Goal: Task Accomplishment & Management: Manage account settings

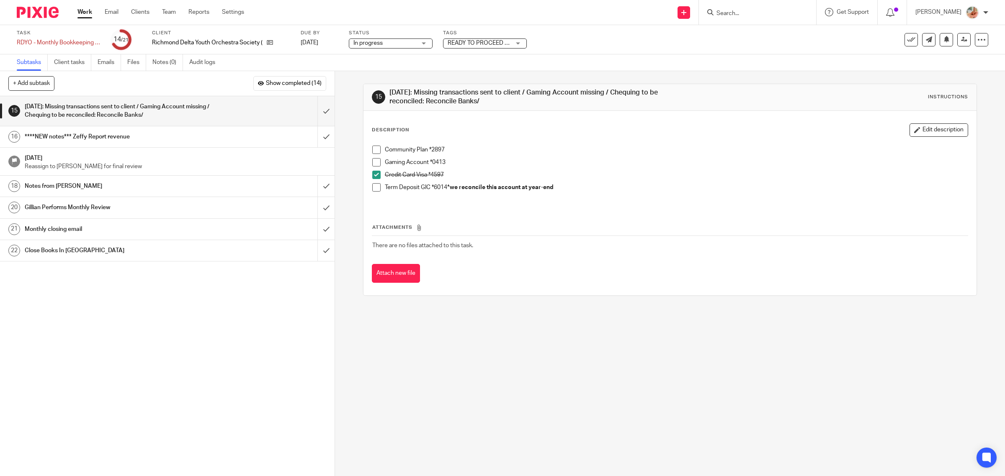
click at [375, 152] on span at bounding box center [376, 150] width 8 height 8
click at [316, 108] on input "submit" at bounding box center [167, 111] width 334 height 30
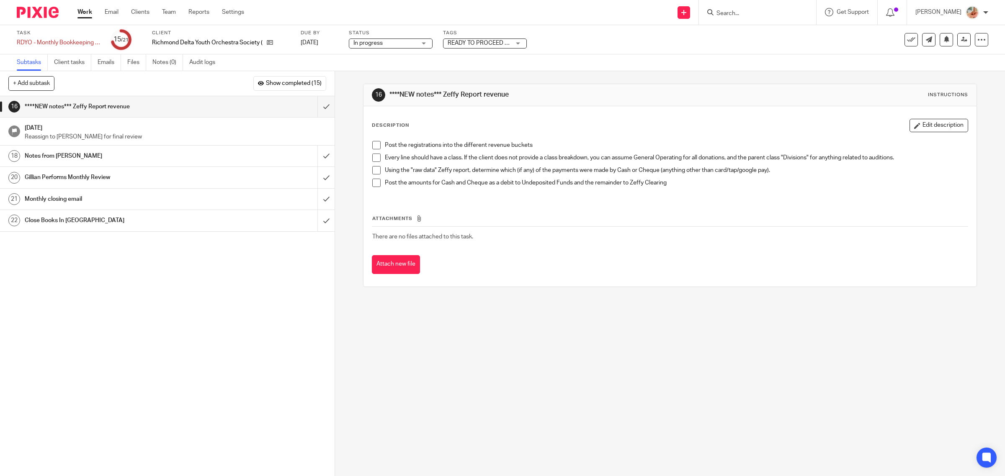
drag, startPoint x: 972, startPoint y: 39, endPoint x: 968, endPoint y: 48, distance: 10.3
click at [977, 39] on icon at bounding box center [981, 40] width 8 height 8
drag, startPoint x: 945, startPoint y: 75, endPoint x: 448, endPoint y: 114, distance: 498.9
click at [945, 74] on link "Advanced task editor" at bounding box center [947, 73] width 55 height 6
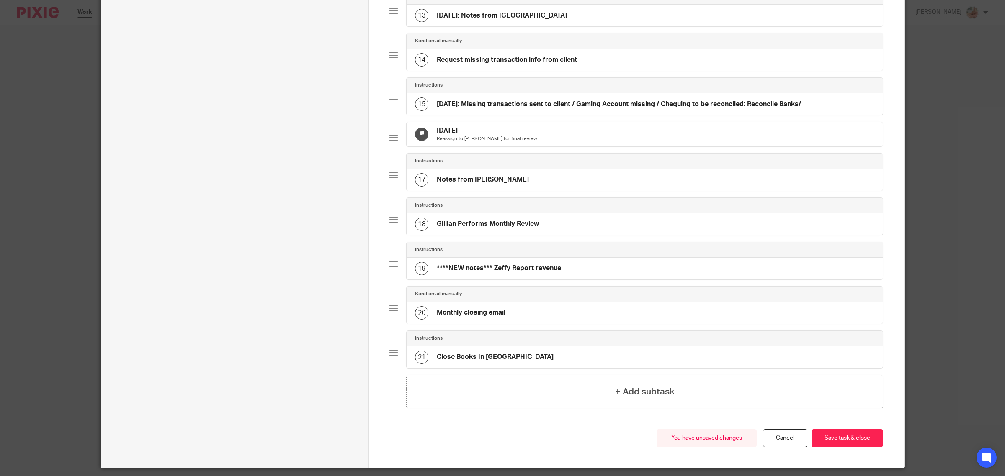
scroll to position [674, 0]
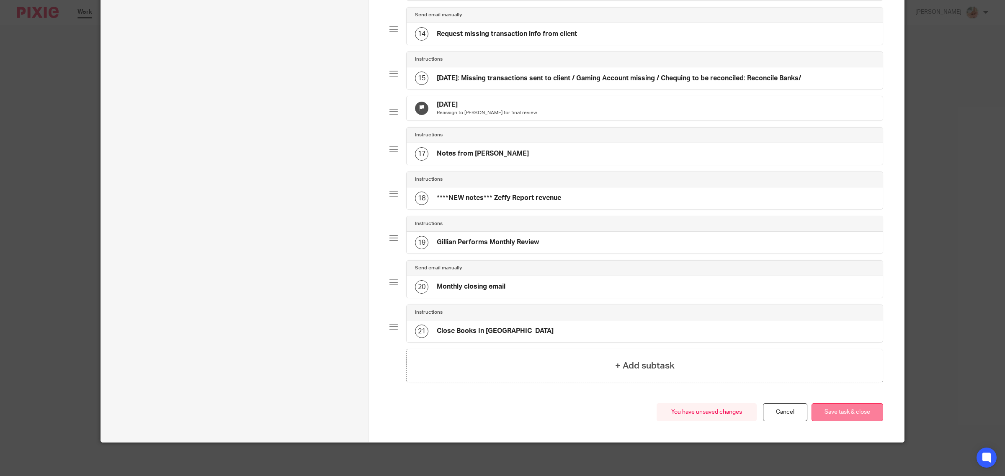
click at [832, 411] on button "Save task & close" at bounding box center [847, 413] width 72 height 18
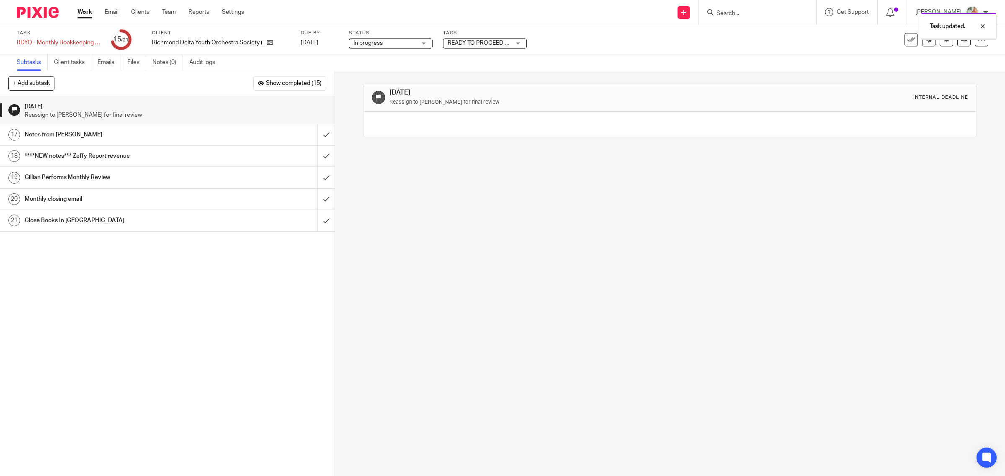
drag, startPoint x: 982, startPoint y: 29, endPoint x: 624, endPoint y: 60, distance: 359.2
click at [982, 28] on div at bounding box center [976, 26] width 23 height 10
click at [178, 140] on h1 "Notes from [PERSON_NAME]" at bounding box center [120, 135] width 190 height 13
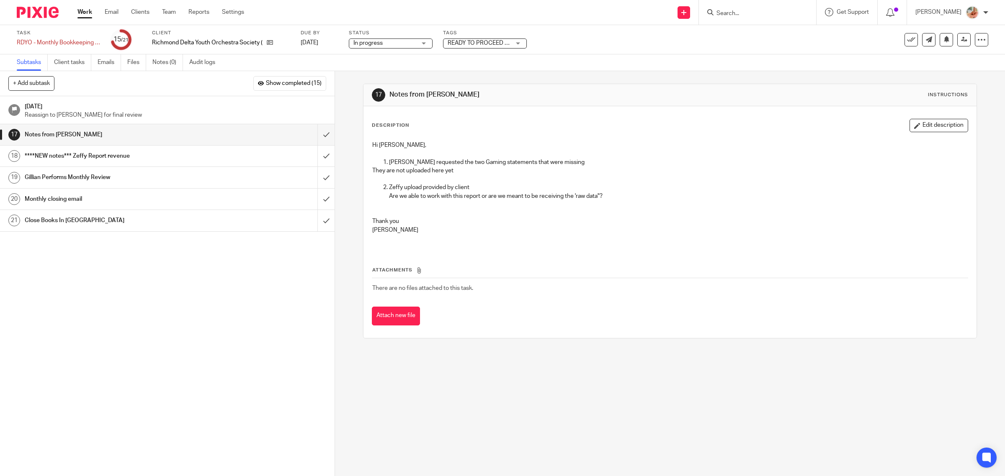
click at [980, 42] on div "Task RDYO - Monthly Bookkeeping - June Save RDYO - Monthly Bookkeeping - June 1…" at bounding box center [502, 39] width 1005 height 29
click at [977, 40] on icon at bounding box center [981, 40] width 8 height 8
click at [922, 72] on link "Advanced task editor" at bounding box center [947, 73] width 55 height 6
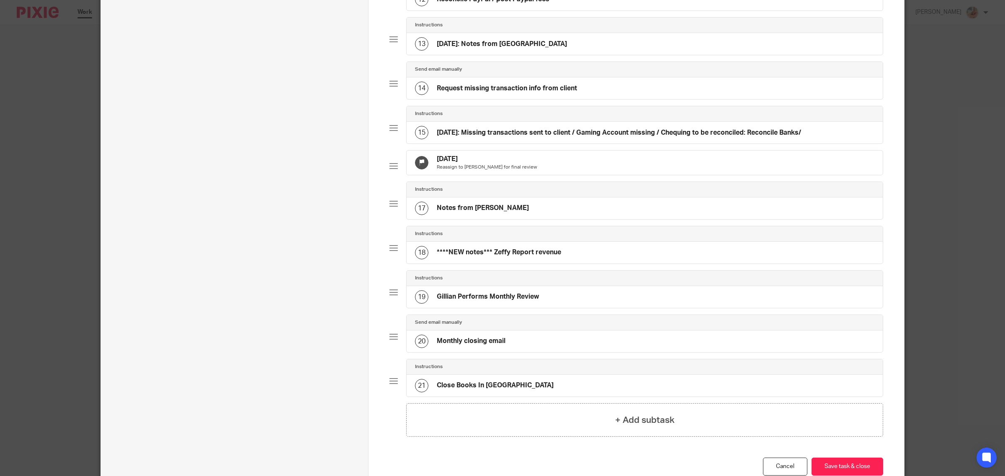
scroll to position [674, 0]
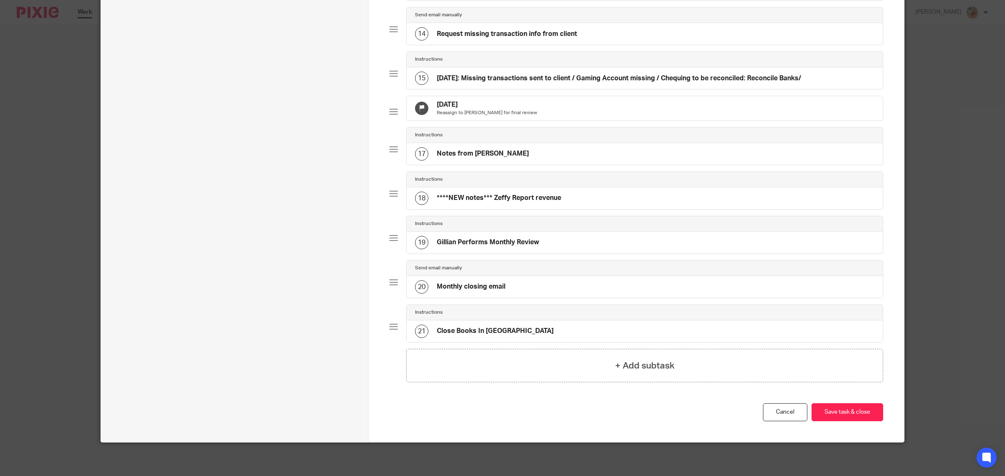
click at [507, 105] on div "Jul 31, 2025 Reassign to Gillian for final review" at bounding box center [644, 108] width 476 height 24
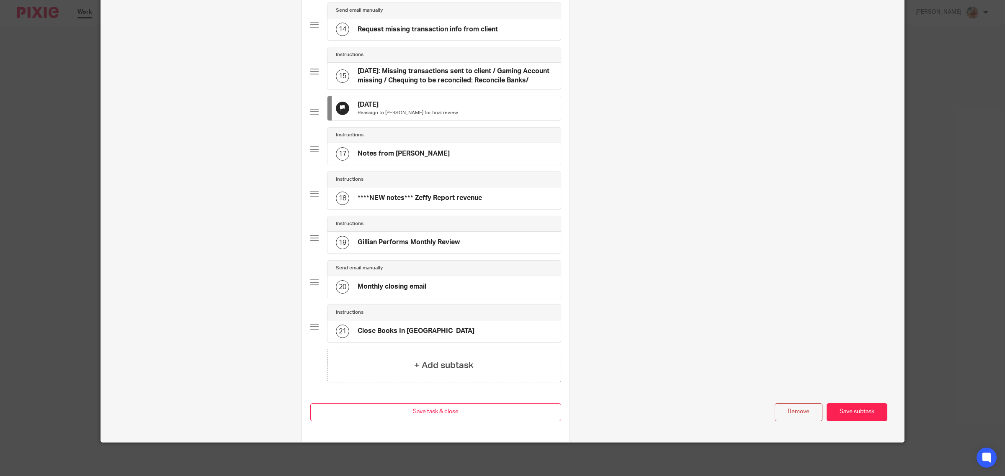
click at [792, 413] on button "Remove" at bounding box center [798, 413] width 48 height 18
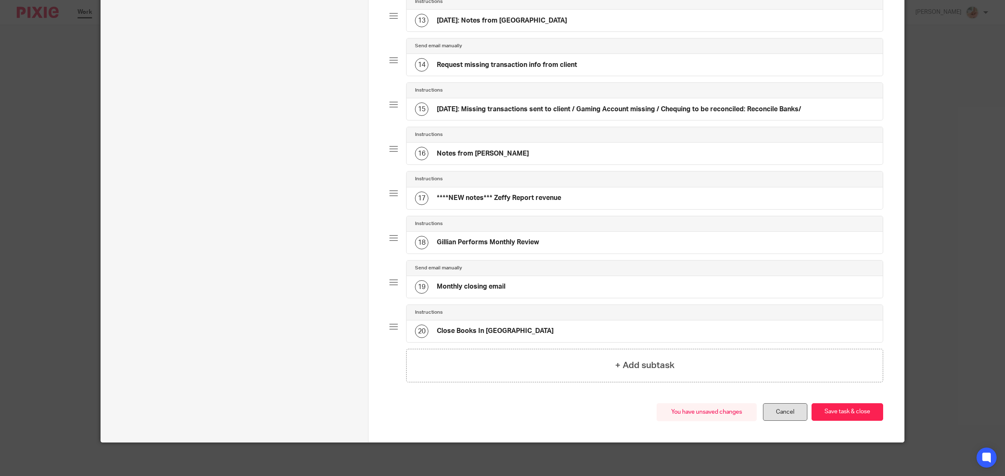
scroll to position [635, 0]
click at [827, 413] on button "Save task & close" at bounding box center [847, 413] width 72 height 18
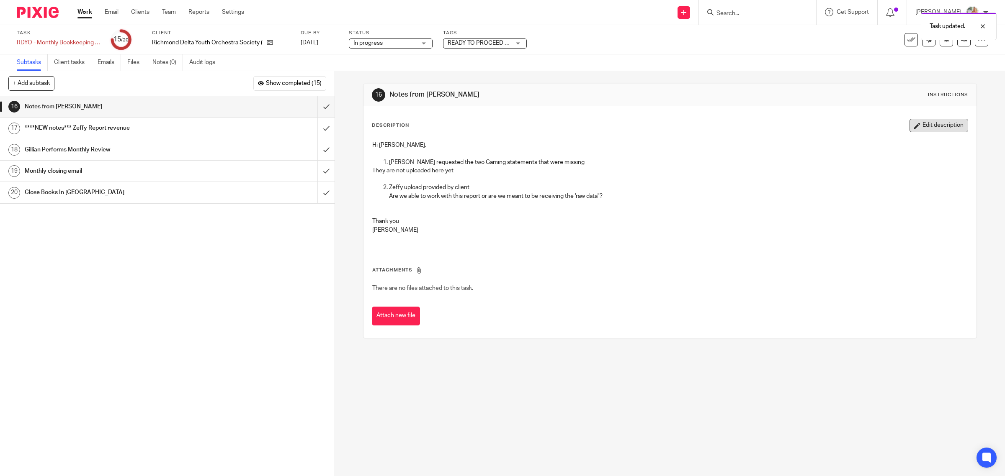
click at [920, 124] on button "Edit description" at bounding box center [938, 125] width 59 height 13
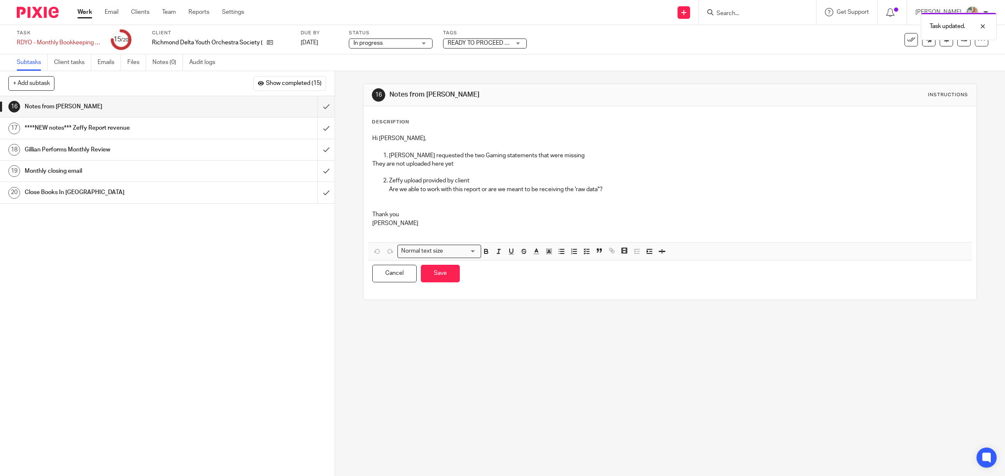
click at [455, 167] on p "They are not uploaded here yet" at bounding box center [670, 164] width 596 height 8
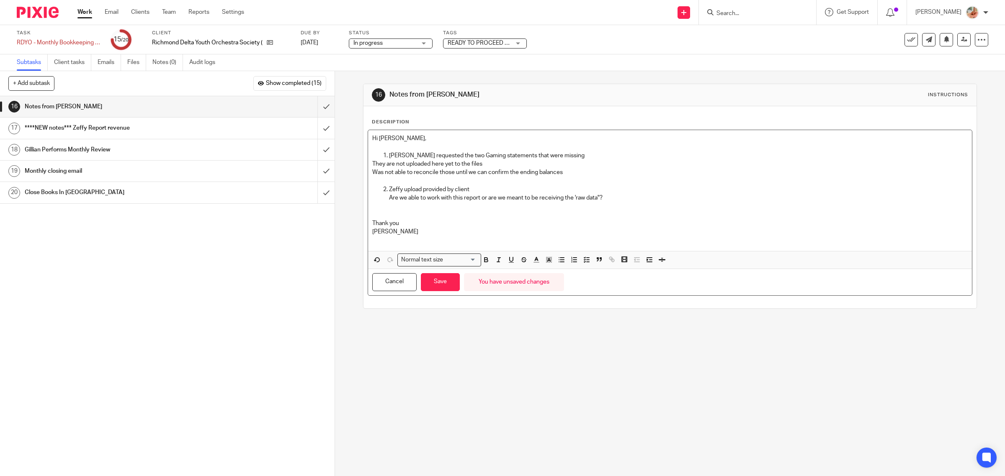
click at [430, 211] on p at bounding box center [670, 210] width 596 height 17
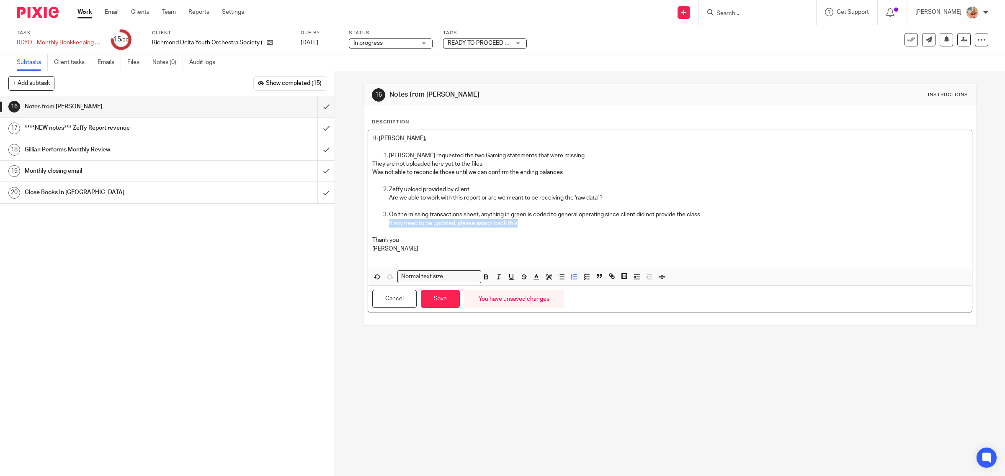
drag, startPoint x: 549, startPoint y: 227, endPoint x: 386, endPoint y: 221, distance: 163.4
click at [389, 221] on p "If any need to be updated, please assign back this" at bounding box center [678, 227] width 579 height 17
click at [701, 216] on p "On the missing transactions sheet, anything in green is coded to general operat…" at bounding box center [678, 215] width 579 height 8
click at [455, 237] on p "Thank you" at bounding box center [670, 240] width 596 height 8
click at [442, 232] on p at bounding box center [678, 227] width 579 height 17
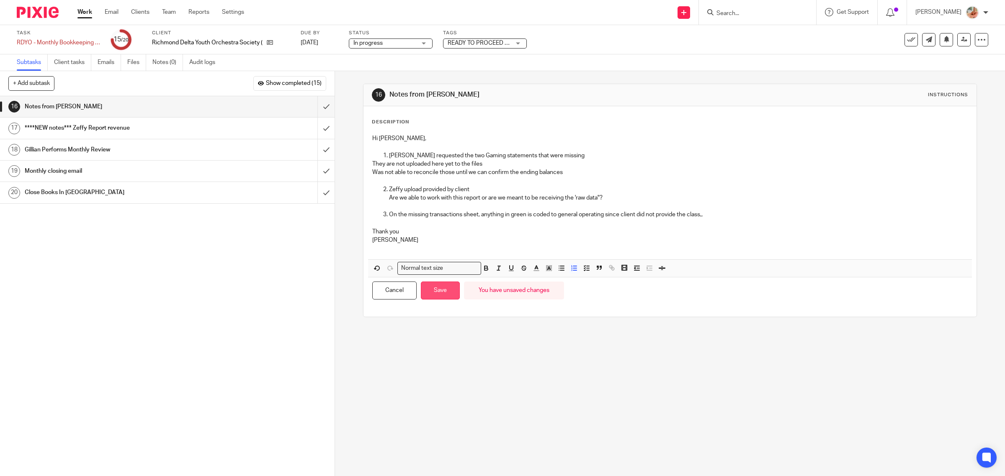
click at [434, 294] on button "Save" at bounding box center [440, 291] width 39 height 18
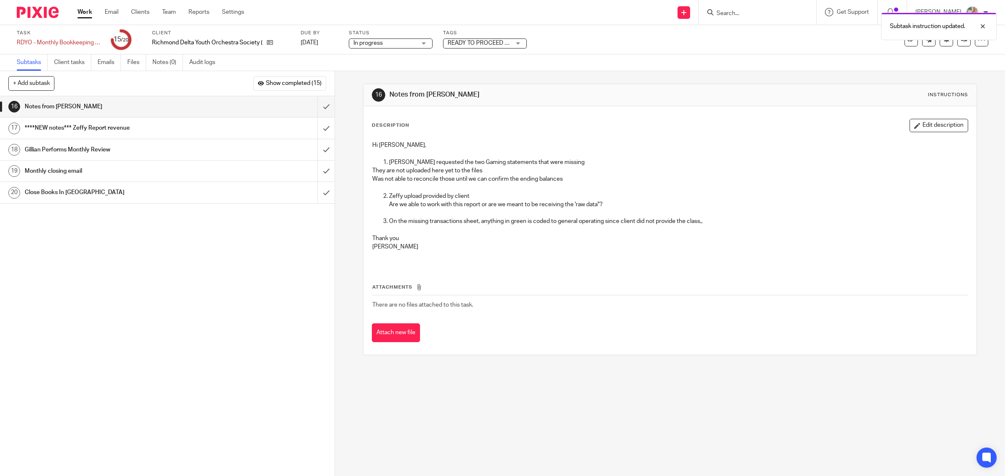
drag, startPoint x: 282, startPoint y: 83, endPoint x: 314, endPoint y: 124, distance: 52.2
click at [282, 83] on span "Show completed (15)" at bounding box center [294, 83] width 56 height 7
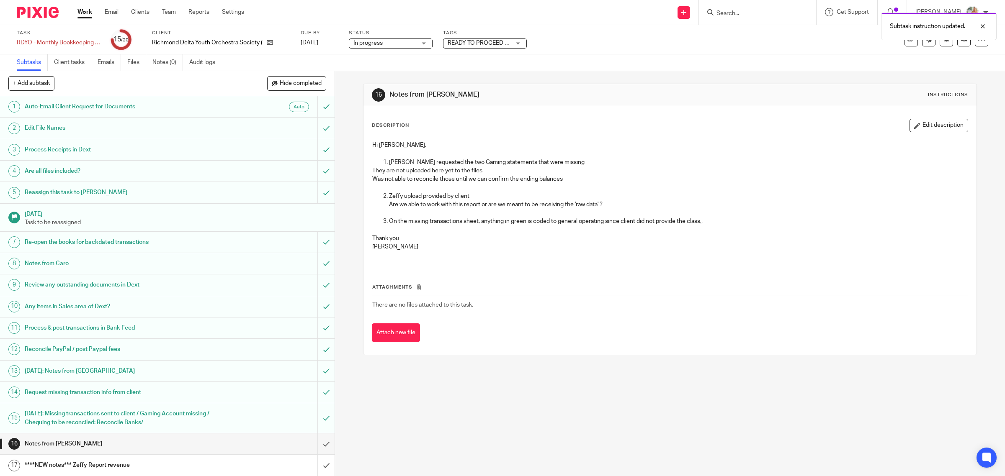
click at [135, 395] on h1 "Request missing transaction info from client" at bounding box center [120, 392] width 190 height 13
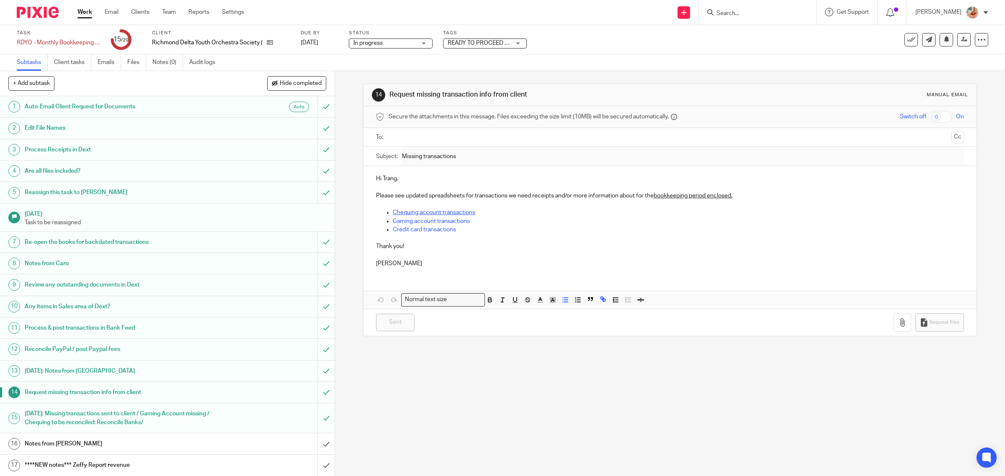
click at [417, 212] on link "Chequing account transactions" at bounding box center [434, 213] width 82 height 6
click at [475, 230] on link "https://docs.google.com/spreadsheets/d/1BJVGzVKYNZPhSQ6MgPgddZ7eksPACMsx?rtpof=…" at bounding box center [445, 228] width 60 height 8
click at [287, 82] on span "Hide completed" at bounding box center [301, 83] width 42 height 7
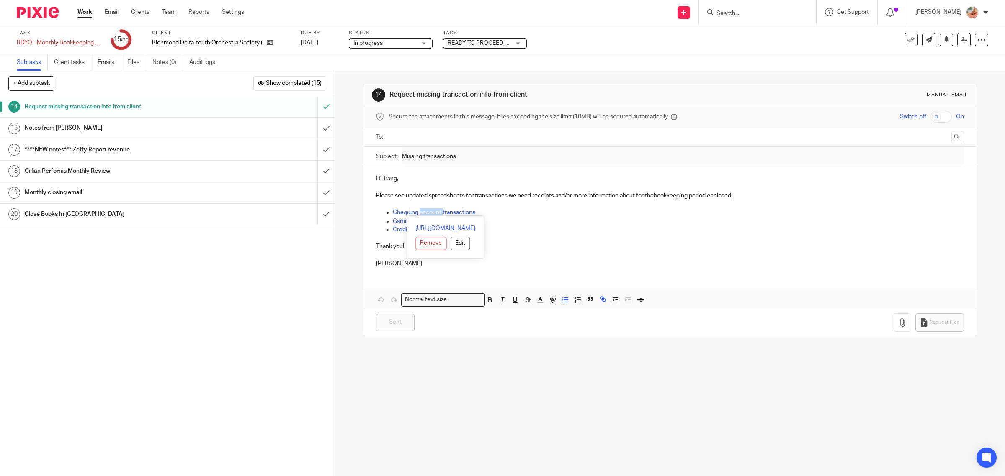
click at [116, 126] on h1 "Notes from Ciara" at bounding box center [120, 128] width 190 height 13
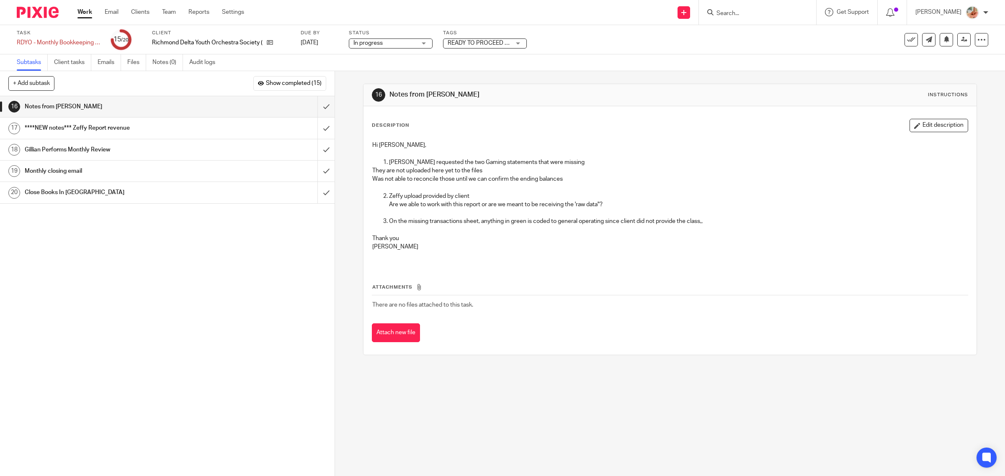
drag, startPoint x: 917, startPoint y: 122, endPoint x: 869, endPoint y: 142, distance: 51.8
click at [917, 122] on button "Edit description" at bounding box center [938, 125] width 59 height 13
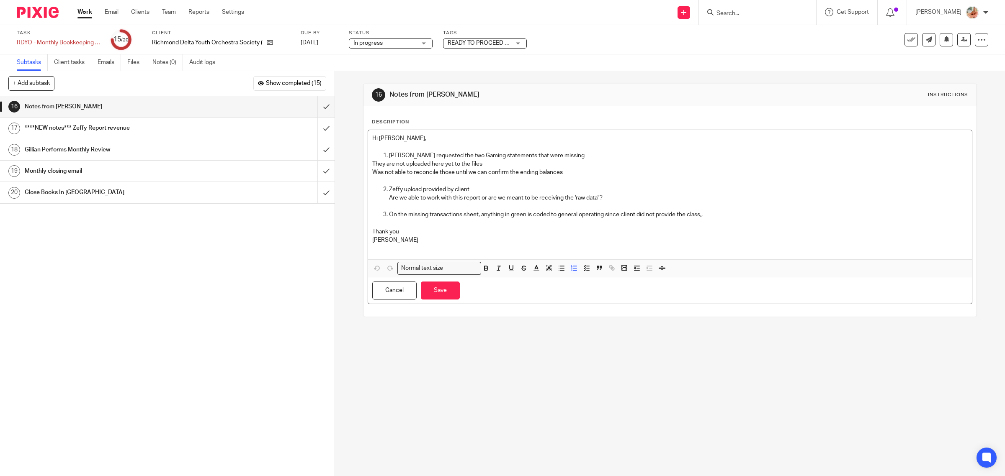
click at [711, 213] on p "On the missing transactions sheet, anything in green is coded to general operat…" at bounding box center [678, 215] width 579 height 8
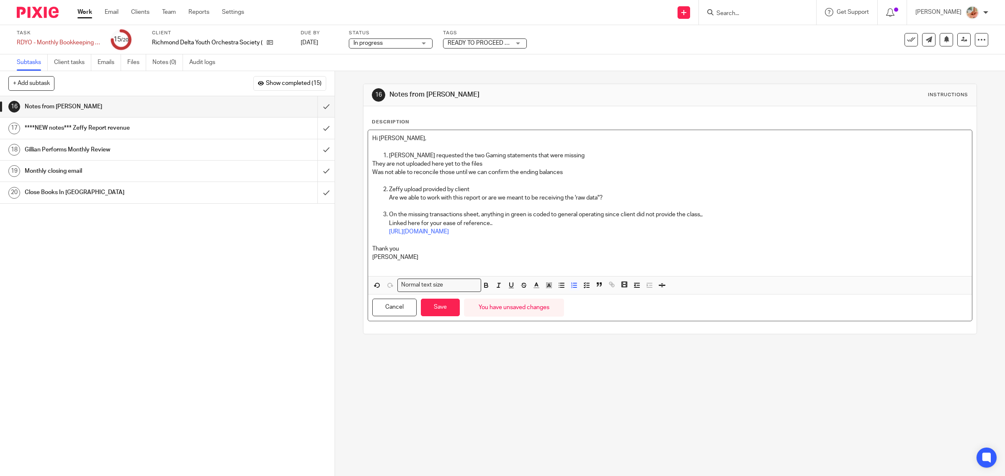
click at [746, 220] on p "Linked here for your ease of reference.." at bounding box center [678, 223] width 579 height 8
click at [716, 208] on p at bounding box center [670, 206] width 596 height 8
click at [705, 215] on p "On the missing transactions sheet, anything in green is coded to general operat…" at bounding box center [678, 215] width 579 height 8
click at [704, 216] on p "On the missing transactions sheet, anything in green is coded to general operat…" at bounding box center [678, 215] width 579 height 8
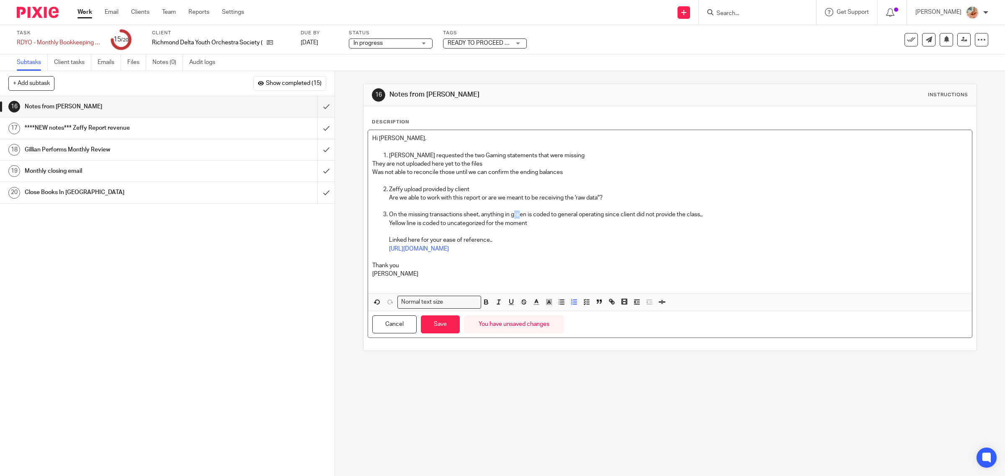
drag, startPoint x: 513, startPoint y: 214, endPoint x: 518, endPoint y: 214, distance: 5.0
click at [518, 214] on p "On the missing transactions sheet, anything in green is coded to general operat…" at bounding box center [678, 215] width 579 height 8
drag, startPoint x: 509, startPoint y: 213, endPoint x: 522, endPoint y: 216, distance: 13.6
click at [522, 216] on p "On the missing transactions sheet, anything in green is coded to general operat…" at bounding box center [678, 215] width 579 height 8
click at [548, 302] on icon "button" at bounding box center [549, 302] width 8 height 8
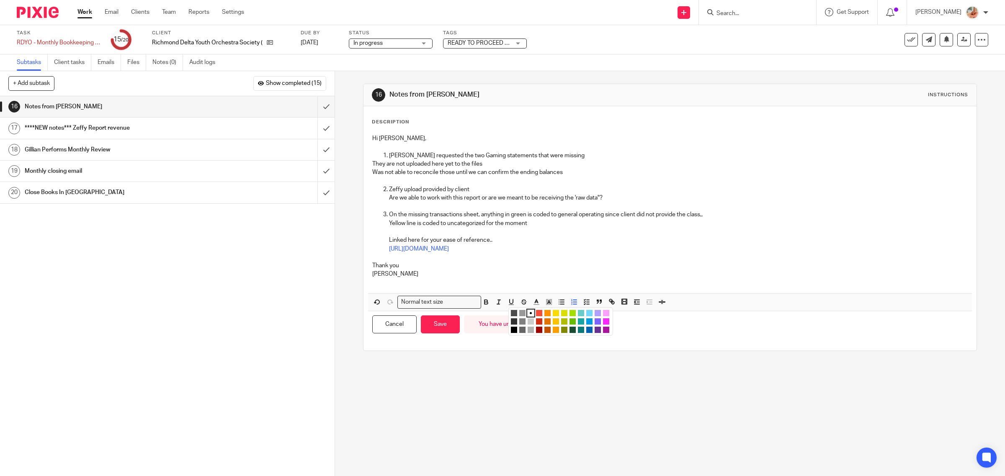
click at [571, 313] on li "color:#A4DD00" at bounding box center [572, 313] width 6 height 6
click at [540, 271] on p "Ciara" at bounding box center [670, 274] width 596 height 8
drag, startPoint x: 388, startPoint y: 223, endPoint x: 401, endPoint y: 225, distance: 13.6
click at [401, 225] on p "Yellow line is coded to uncategorized for the moment" at bounding box center [678, 223] width 579 height 8
click at [549, 302] on icon "button" at bounding box center [549, 302] width 8 height 8
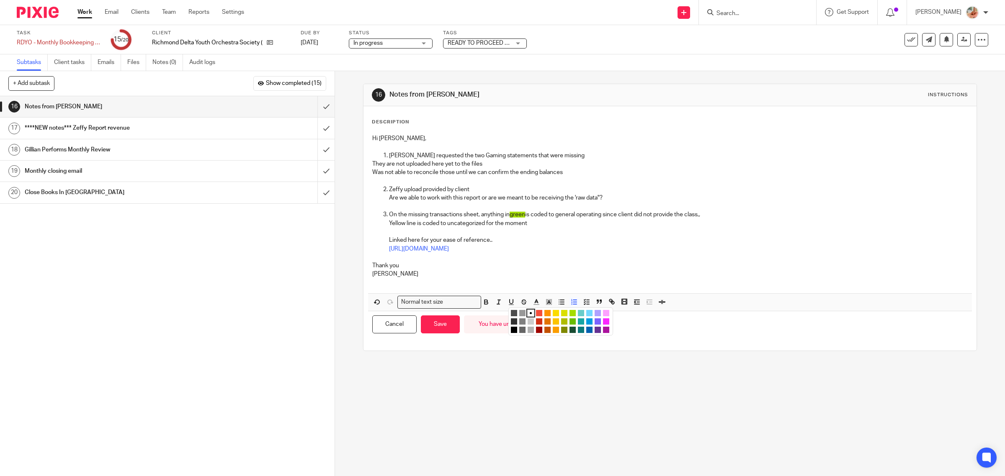
click at [553, 314] on li "color:#FCDC00" at bounding box center [556, 313] width 6 height 6
click at [444, 325] on button "Save" at bounding box center [440, 325] width 39 height 18
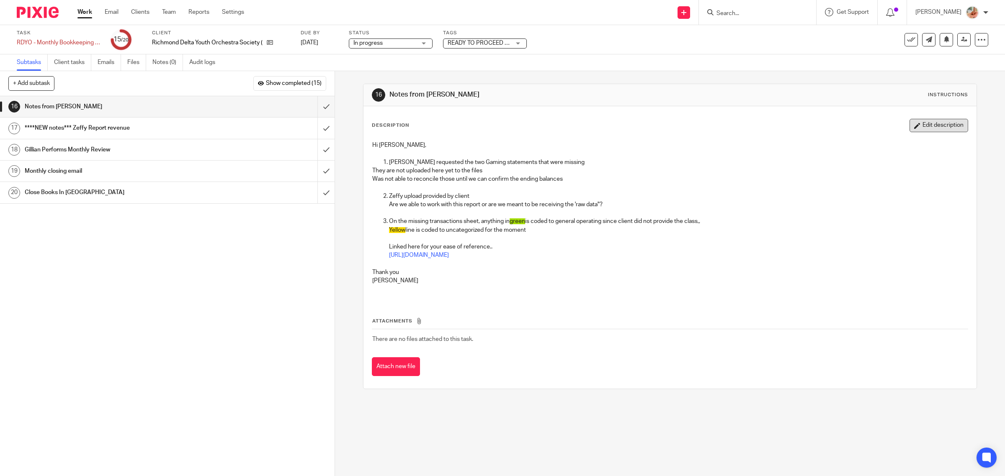
click at [914, 128] on icon "button" at bounding box center [917, 126] width 6 height 6
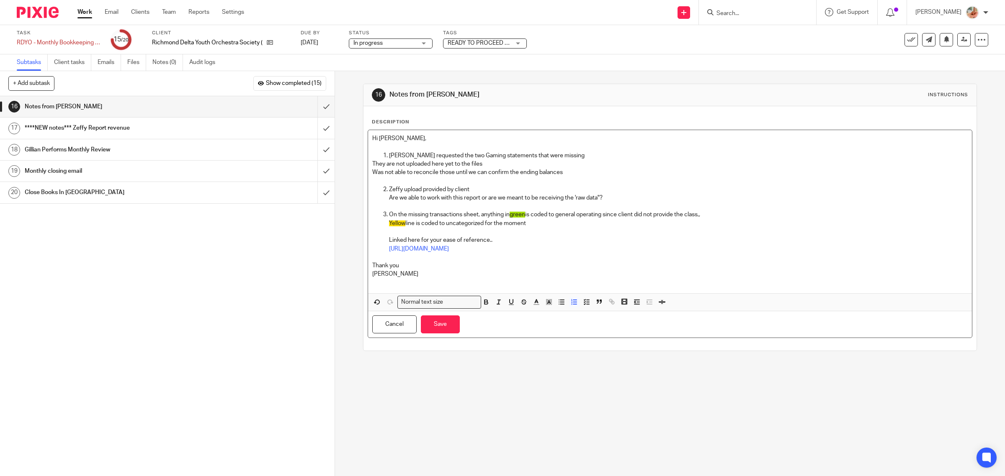
click at [527, 223] on p "Yellow line is coded to uncategorized for the moment" at bounding box center [678, 223] width 579 height 8
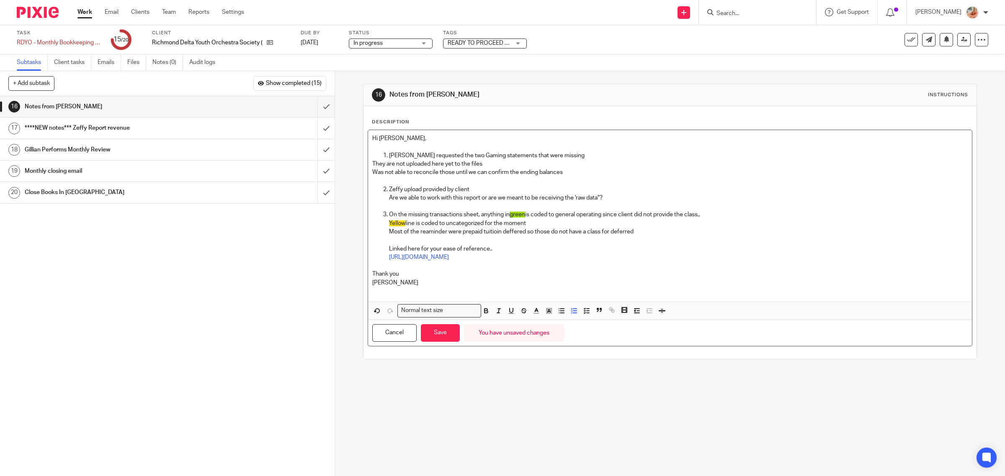
click at [481, 233] on p "Most of the reaminder were prepaid tuitioin deffered so those do not have a cla…" at bounding box center [678, 232] width 579 height 8
click at [489, 229] on p "Most of the reaminder were prepaid tuitioin deffered so those do not have a cla…" at bounding box center [678, 232] width 579 height 8
click at [511, 228] on p "Most of the reaminder were prepaid tuitioin deffered so those do not have a cla…" at bounding box center [678, 232] width 579 height 8
drag, startPoint x: 524, startPoint y: 231, endPoint x: 506, endPoint y: 234, distance: 18.3
click at [506, 234] on p "Most of the reaminder were prepaid tuitioin deffered so those do not have a cla…" at bounding box center [678, 232] width 579 height 8
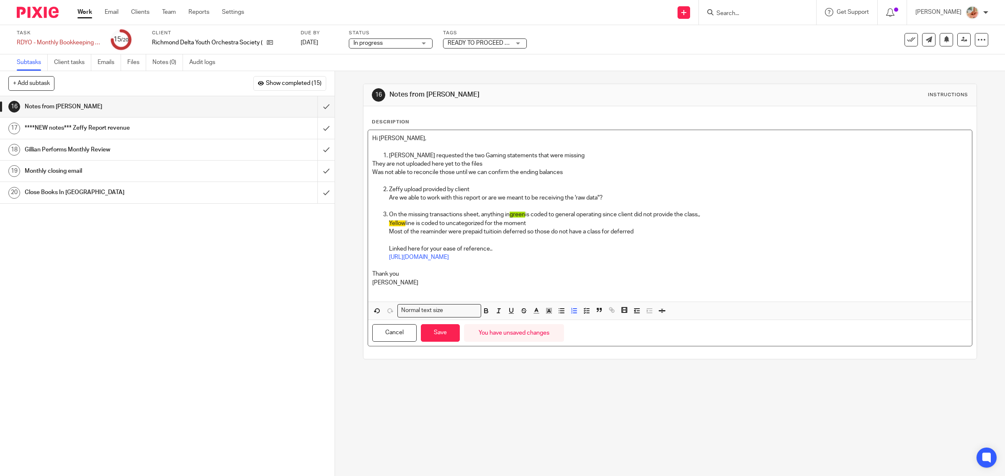
click at [486, 230] on p "Most of the reaminder were prepaid tuitioin deferred so those do not have a cla…" at bounding box center [678, 232] width 579 height 8
click at [494, 231] on p "Most of the reaminder were prepaid tuitioin deferred so those do not have a cla…" at bounding box center [678, 232] width 579 height 8
click at [497, 233] on p "Most of the reaminder were prepaid tuitioin deferred so those do not have a cla…" at bounding box center [678, 232] width 579 height 8
drag, startPoint x: 447, startPoint y: 233, endPoint x: 418, endPoint y: 231, distance: 29.0
click at [418, 231] on p "Most of the reaminder were prepaid tuition deferred so those do not have a clas…" at bounding box center [678, 232] width 579 height 8
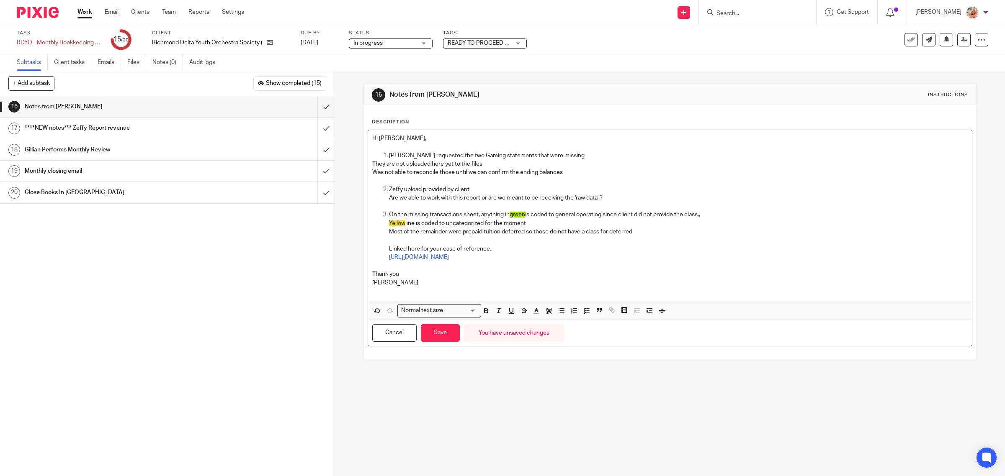
click at [409, 270] on p "Thank you" at bounding box center [670, 274] width 596 height 8
click at [368, 275] on div "Hi Gillian, Caro requested the two Gaming statements that were missing They are…" at bounding box center [670, 216] width 604 height 172
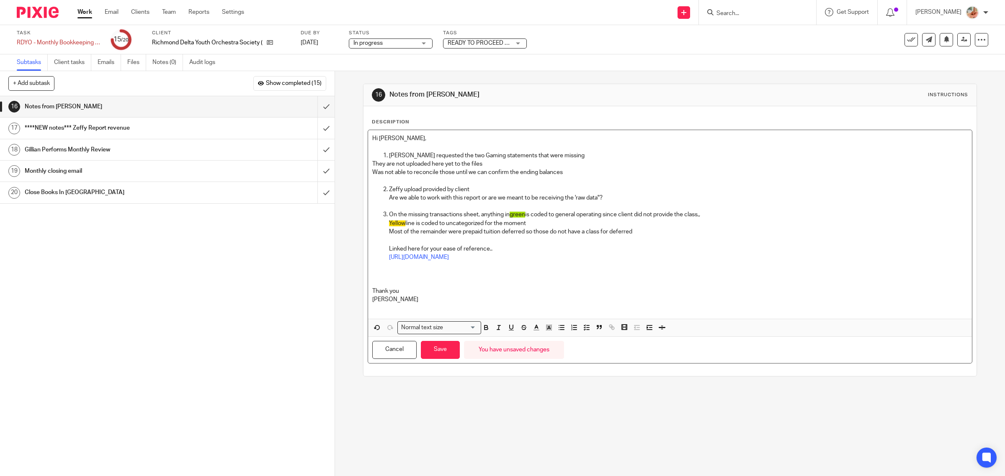
click at [634, 226] on p "Yellow line is coded to uncategorized for the moment" at bounding box center [678, 223] width 579 height 8
click at [637, 236] on p "Most of the remainder were prepaid tuition deferred so those do not have a clas…" at bounding box center [678, 232] width 579 height 8
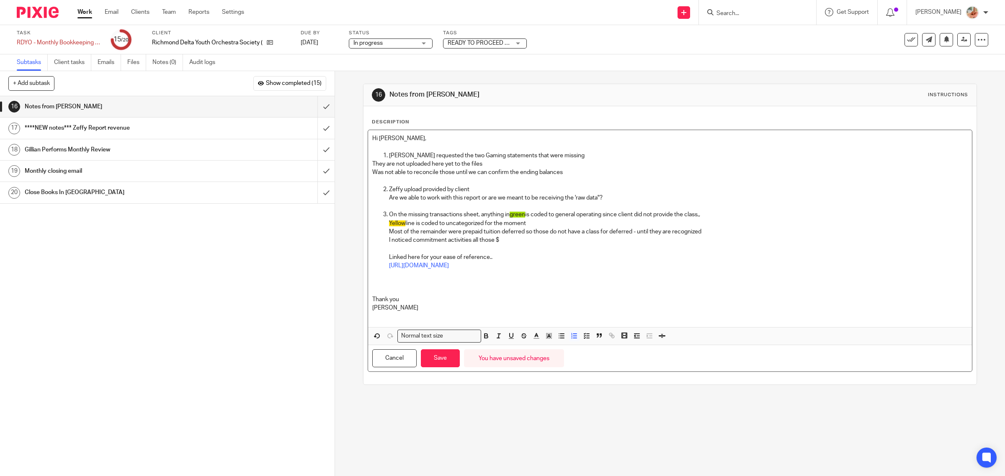
click at [551, 239] on p "I noticed commitment activities all those $" at bounding box center [678, 240] width 579 height 8
click at [583, 238] on p "I noticed commitment activities all those $250s did not have a class (the $" at bounding box center [678, 240] width 579 height 8
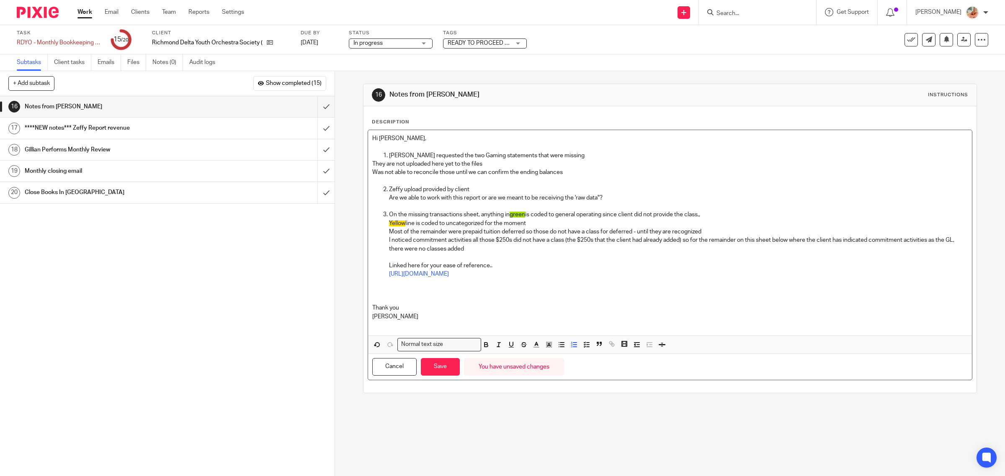
click at [680, 237] on p "I noticed commitment activities all those $250s did not have a class (the $250s…" at bounding box center [678, 244] width 579 height 17
click at [808, 242] on p "I noticed commitment activities all those $250s did not have a class (the $250s…" at bounding box center [678, 244] width 579 height 17
click at [418, 287] on p at bounding box center [678, 283] width 579 height 8
click at [391, 292] on p at bounding box center [670, 291] width 596 height 8
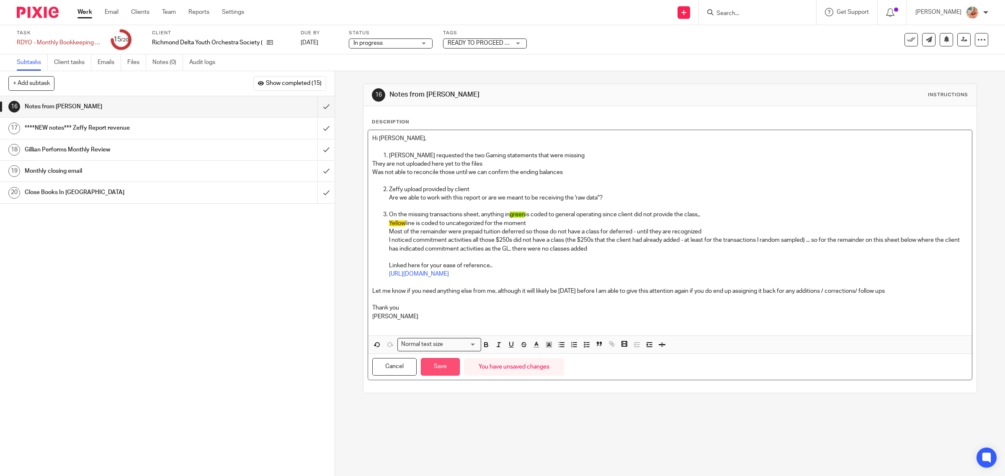
click at [451, 368] on button "Save" at bounding box center [440, 367] width 39 height 18
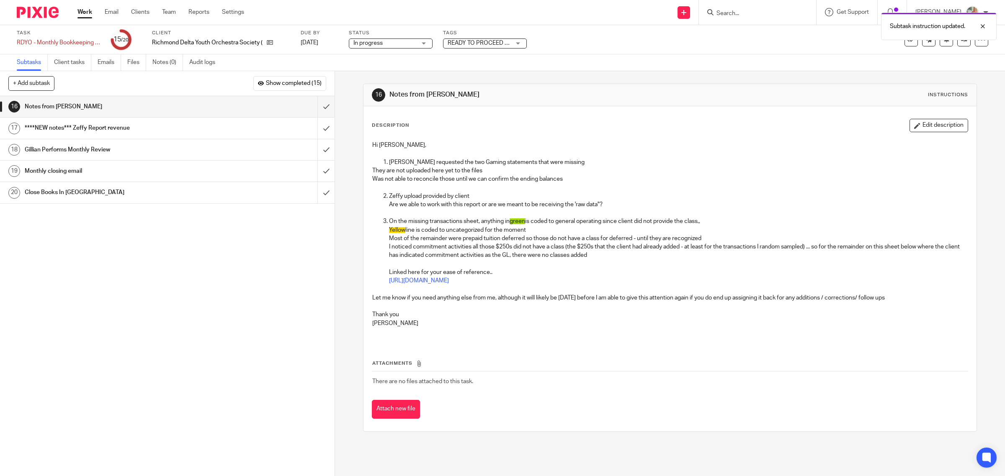
click at [449, 41] on span "READY TO PROCEED + 1" at bounding box center [480, 43] width 65 height 6
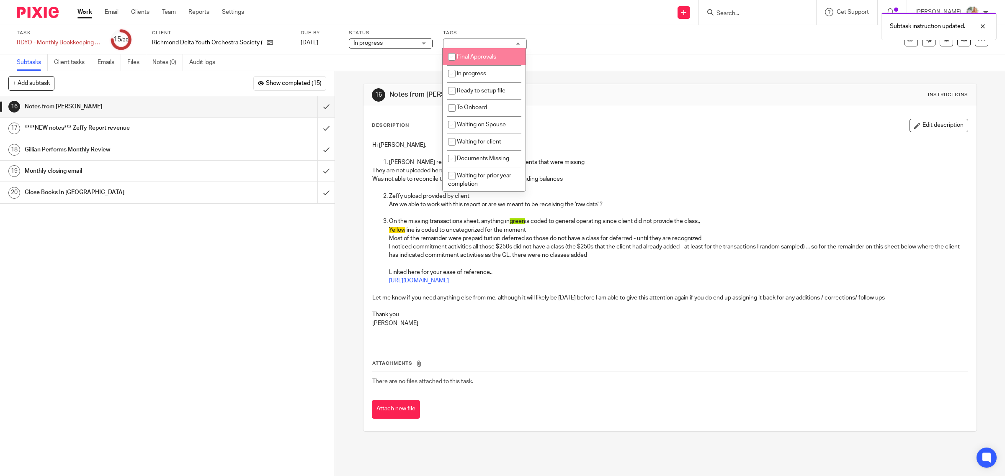
click at [462, 61] on li "Final Approvals" at bounding box center [483, 56] width 83 height 17
checkbox input "true"
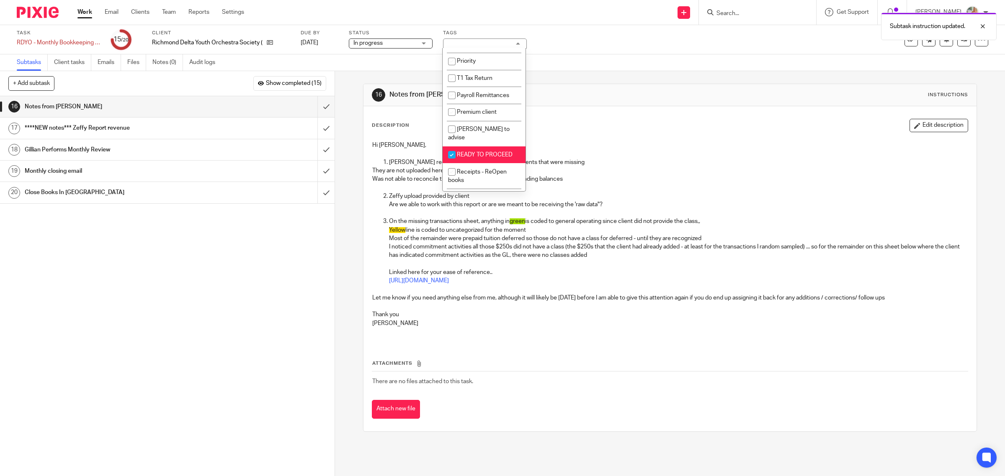
click at [473, 147] on li "READY TO PROCEED" at bounding box center [483, 155] width 83 height 17
checkbox input "false"
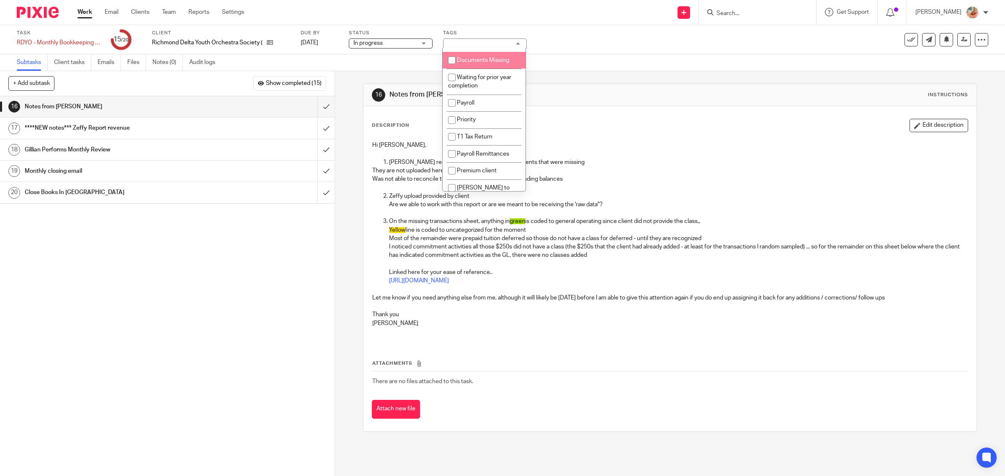
click at [467, 57] on span "Documents Missing" at bounding box center [483, 60] width 52 height 6
checkbox input "true"
click at [585, 121] on div "Description Edit description" at bounding box center [670, 125] width 597 height 13
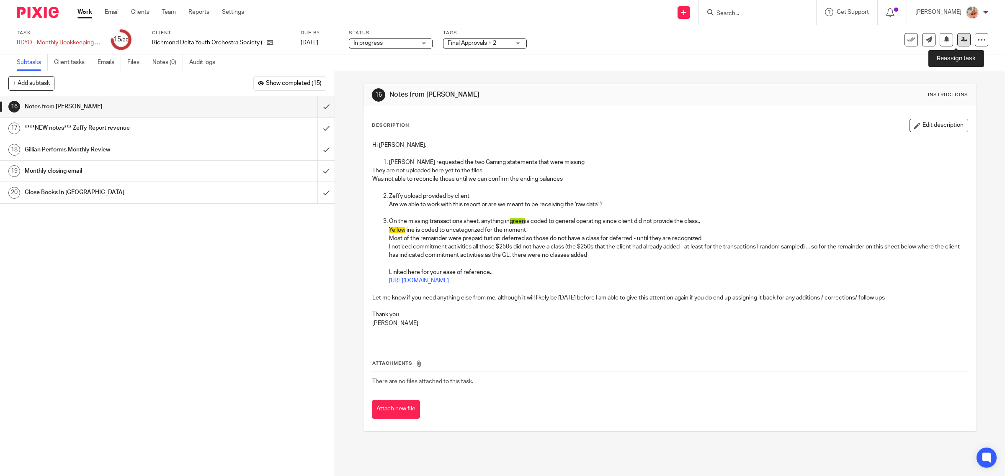
click at [961, 37] on icon at bounding box center [964, 39] width 6 height 6
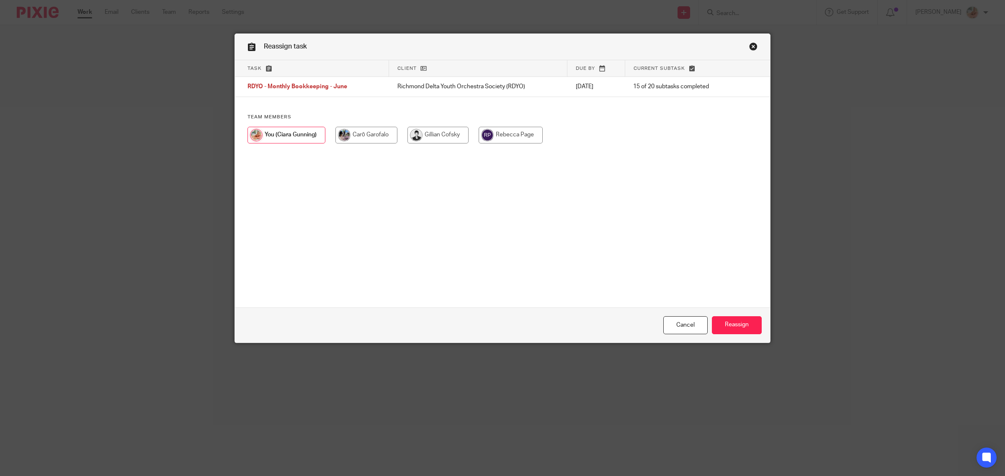
click at [446, 134] on input "radio" at bounding box center [437, 135] width 61 height 17
radio input "true"
click at [732, 329] on input "Reassign" at bounding box center [737, 325] width 50 height 18
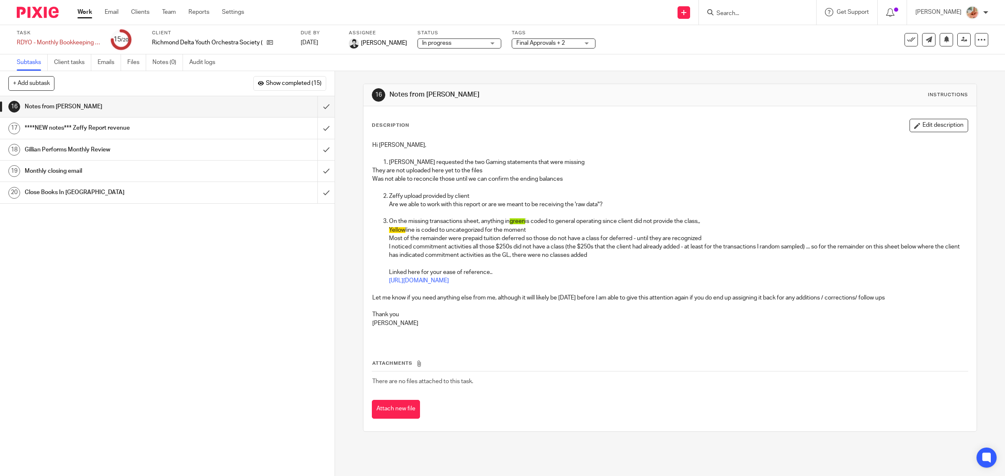
click at [909, 124] on button "Edit description" at bounding box center [938, 125] width 59 height 13
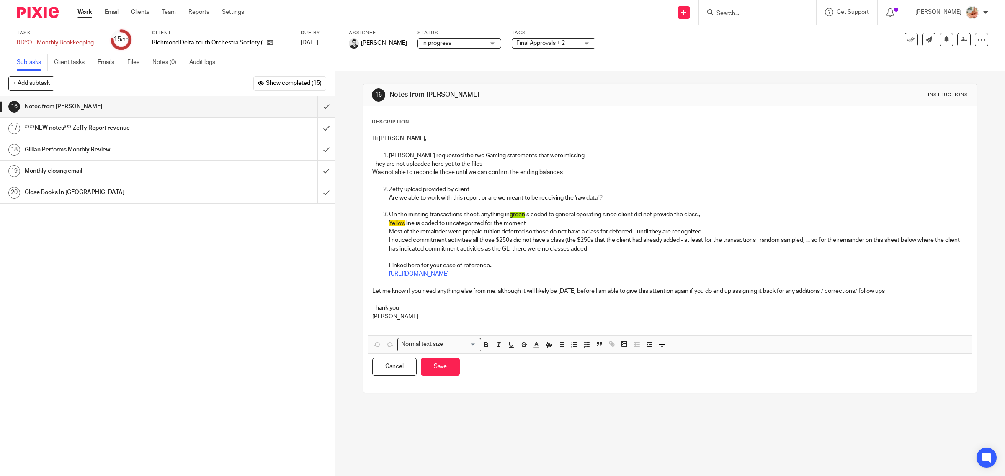
click at [490, 181] on p at bounding box center [670, 181] width 596 height 8
click at [489, 185] on p at bounding box center [670, 181] width 596 height 8
click at [482, 189] on p "Zeffy upload provided by client" at bounding box center [678, 189] width 579 height 8
click at [450, 370] on button "Save" at bounding box center [440, 367] width 39 height 18
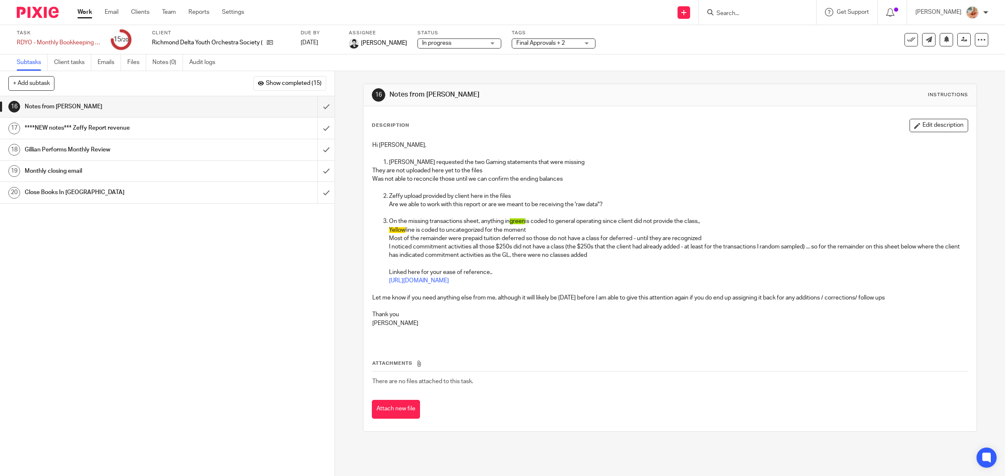
click at [909, 123] on button "Edit description" at bounding box center [938, 125] width 59 height 13
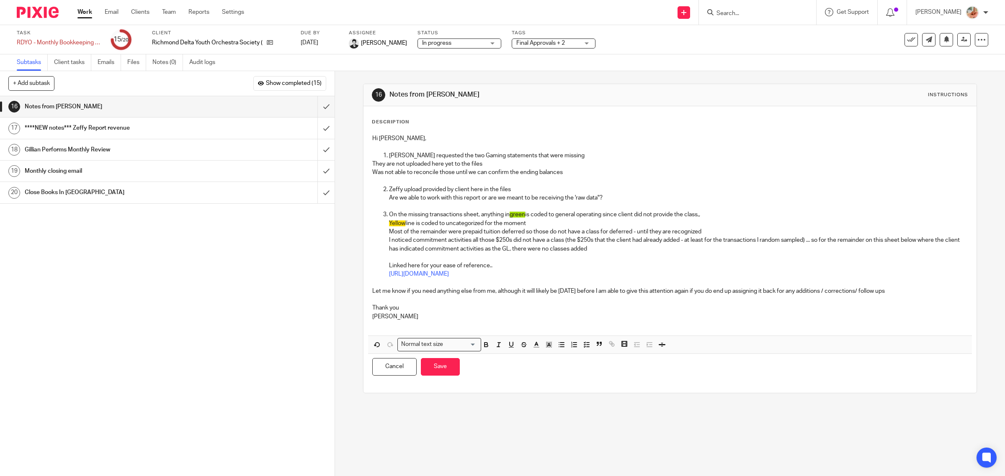
click at [574, 242] on p "I noticed commitment activities all those $250s did not have a class (the $250s…" at bounding box center [678, 244] width 579 height 17
click at [449, 375] on button "Save" at bounding box center [440, 367] width 39 height 18
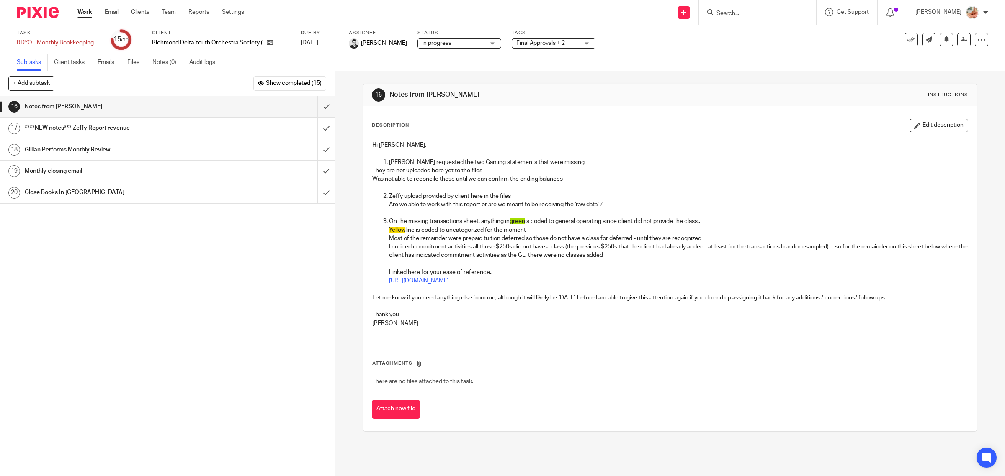
click at [917, 127] on button "Edit description" at bounding box center [938, 125] width 59 height 13
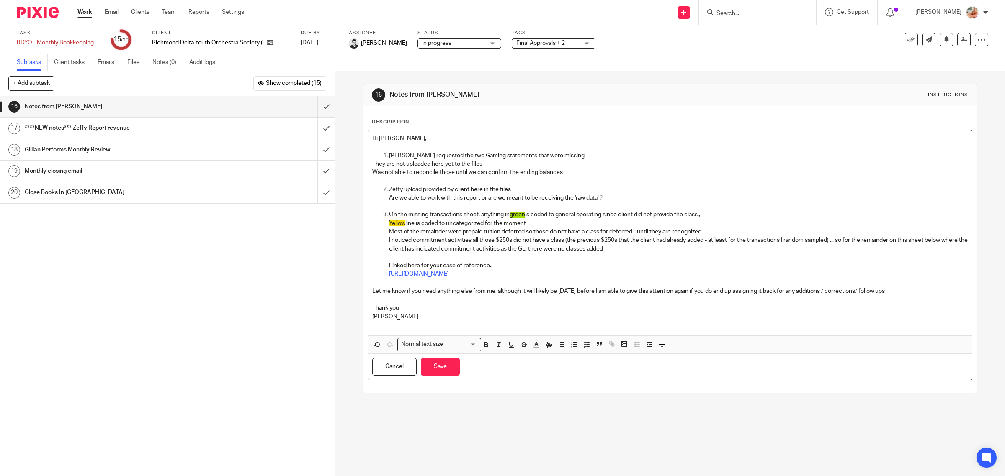
click at [865, 292] on p "Let me know if you need anything else from me, although it will likely be tomor…" at bounding box center [670, 291] width 596 height 8
click at [864, 290] on p "Let me know if you need anything else from me, although it will likely be tomor…" at bounding box center [670, 291] width 596 height 8
click at [440, 369] on button "Save" at bounding box center [440, 367] width 39 height 18
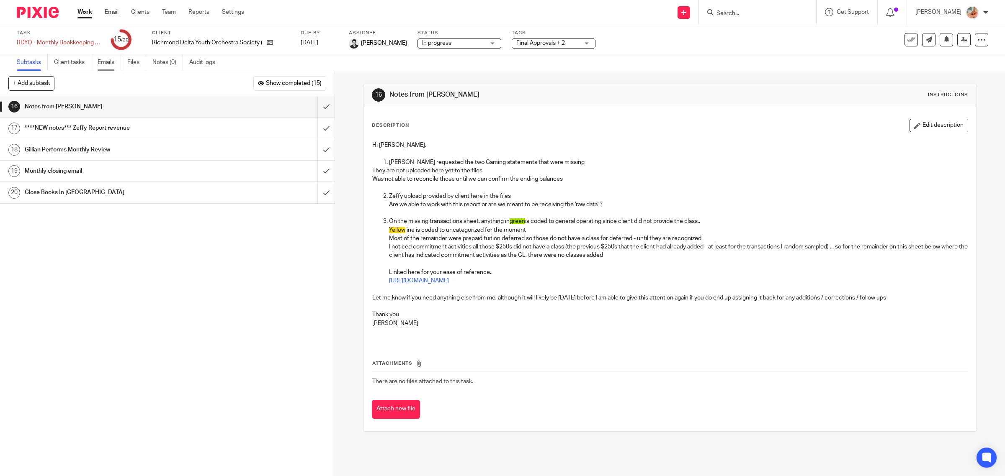
drag, startPoint x: 78, startPoint y: 9, endPoint x: 112, endPoint y: 57, distance: 59.5
click at [78, 9] on link "Work" at bounding box center [84, 12] width 15 height 8
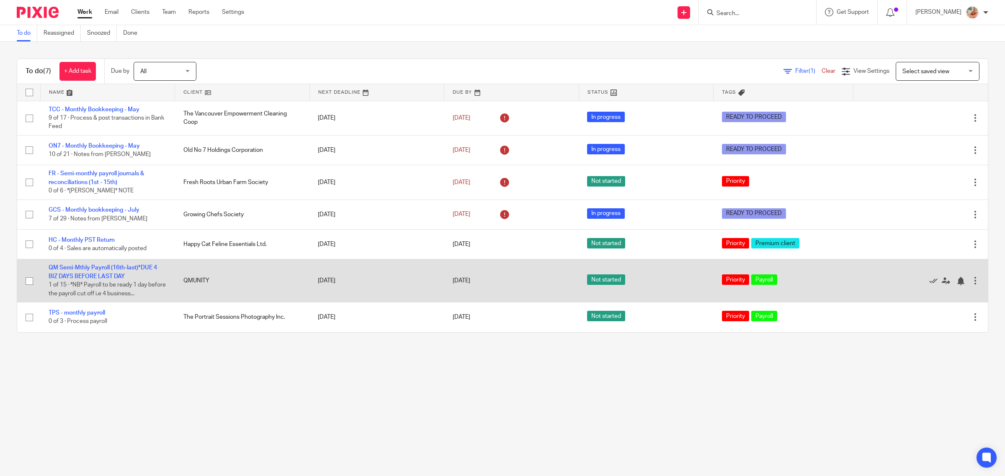
click at [107, 272] on td "QM Semi-Mthly Payroll (16th-last)*DUE 4 BIZ DAYS BEFORE LAST DAY 1 of 15 · *NB*…" at bounding box center [107, 281] width 135 height 43
click at [96, 279] on link "QM Semi-Mthly Payroll (16th-last)*DUE 4 BIZ DAYS BEFORE LAST DAY" at bounding box center [103, 272] width 108 height 14
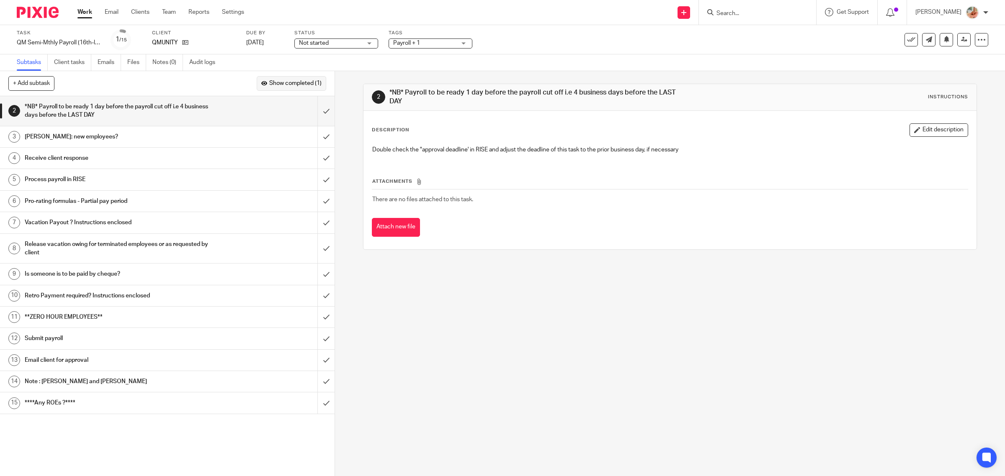
click at [275, 84] on span "Show completed (1)" at bounding box center [295, 83] width 52 height 7
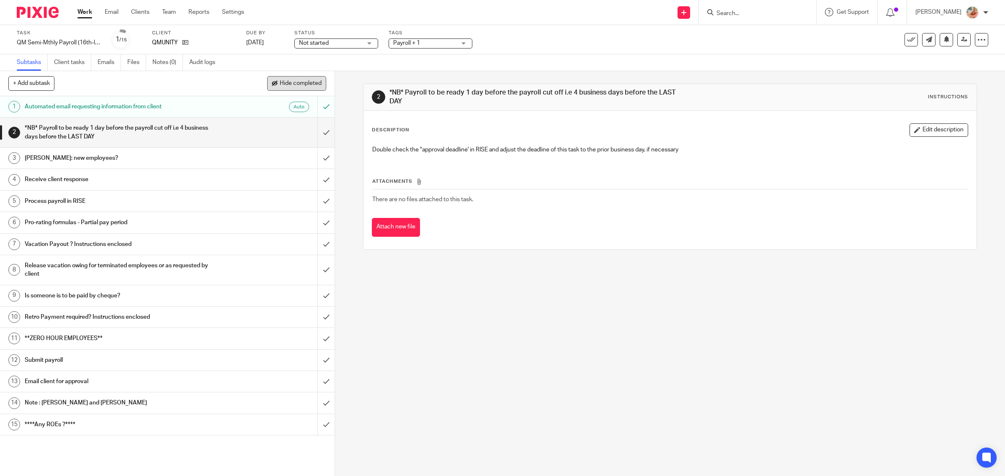
click at [273, 81] on span at bounding box center [275, 84] width 6 height 6
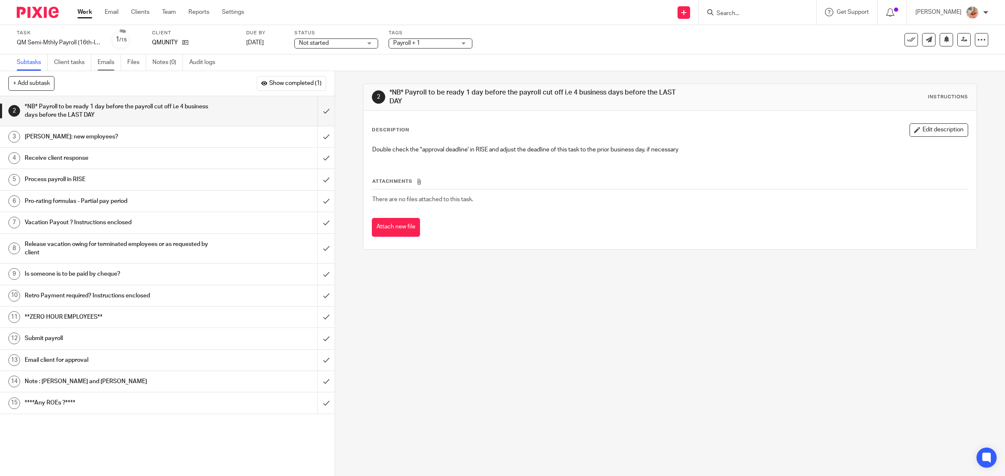
click at [102, 63] on link "Emails" at bounding box center [109, 62] width 23 height 16
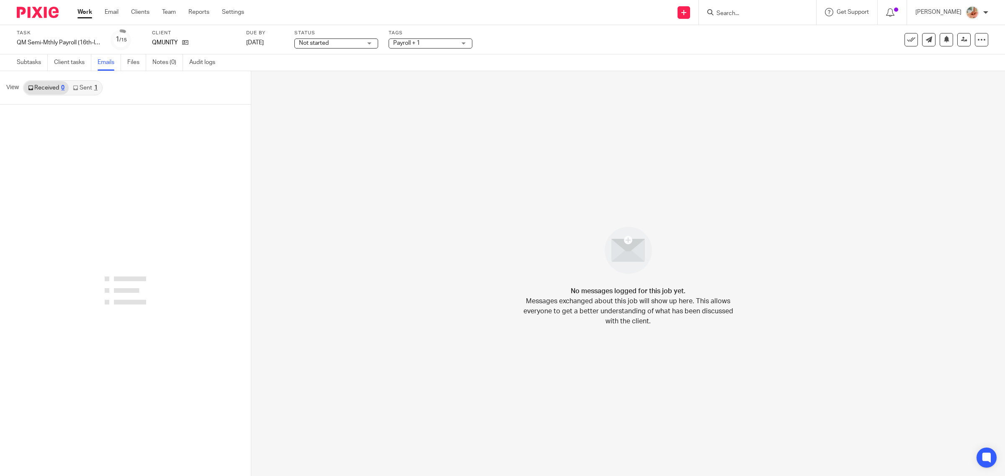
click at [92, 90] on link "Sent 1" at bounding box center [85, 87] width 33 height 13
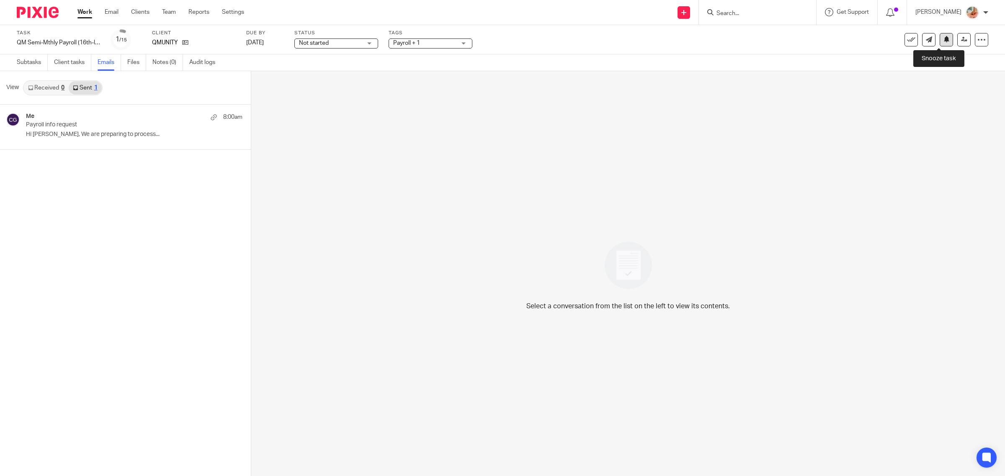
click at [943, 42] on icon at bounding box center [946, 39] width 6 height 6
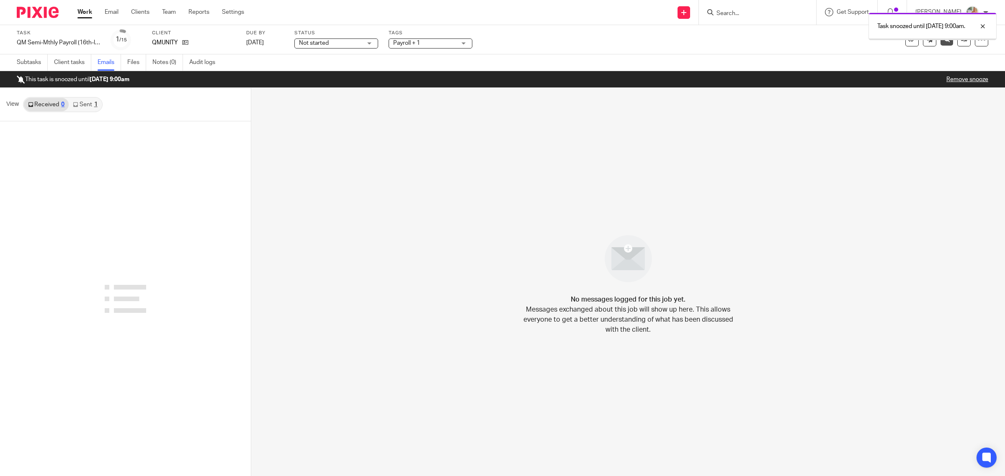
click at [86, 13] on link "Work" at bounding box center [84, 12] width 15 height 8
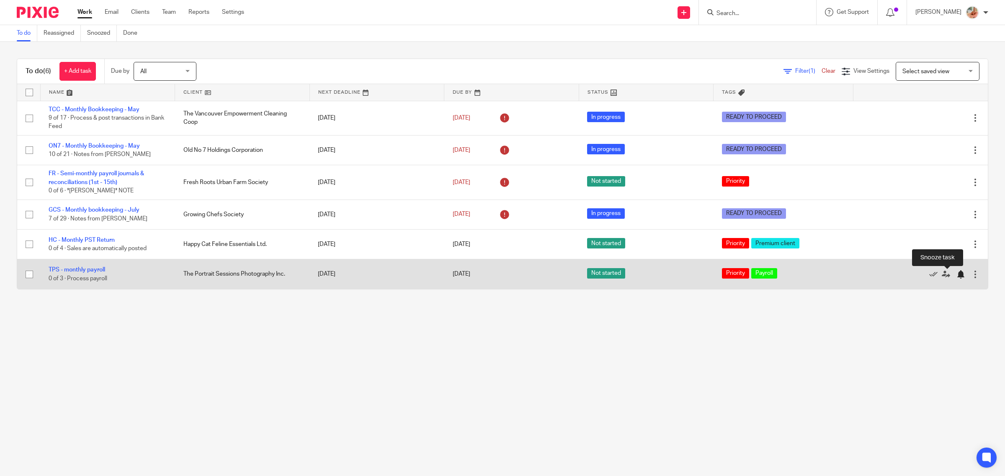
click at [956, 275] on div at bounding box center [960, 274] width 8 height 8
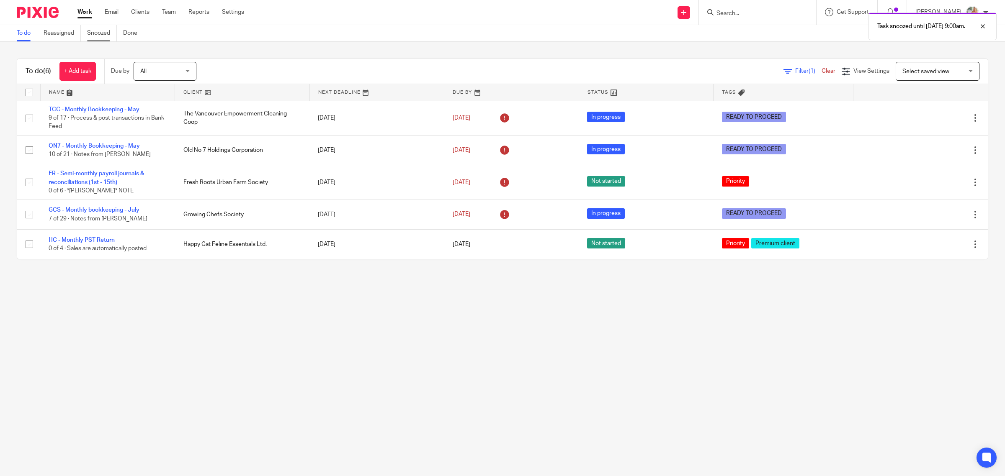
click at [103, 33] on link "Snoozed" at bounding box center [102, 33] width 30 height 16
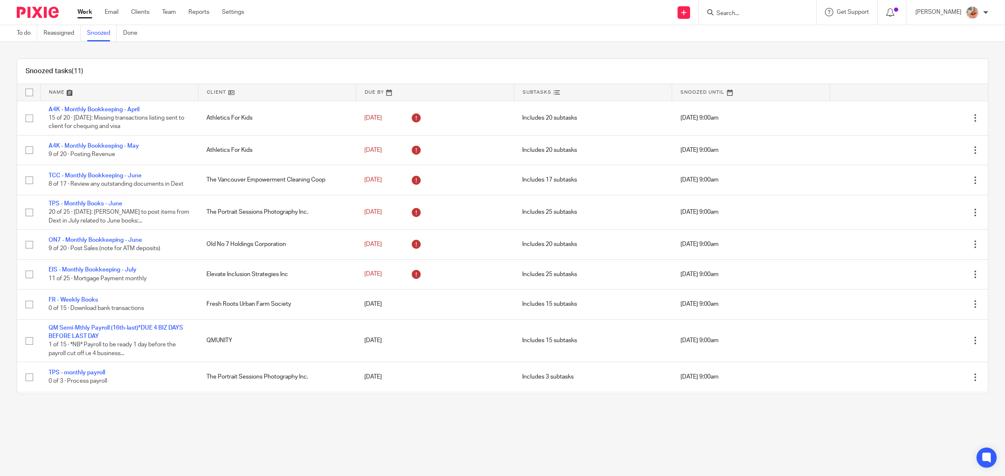
click at [700, 93] on link at bounding box center [750, 92] width 157 height 17
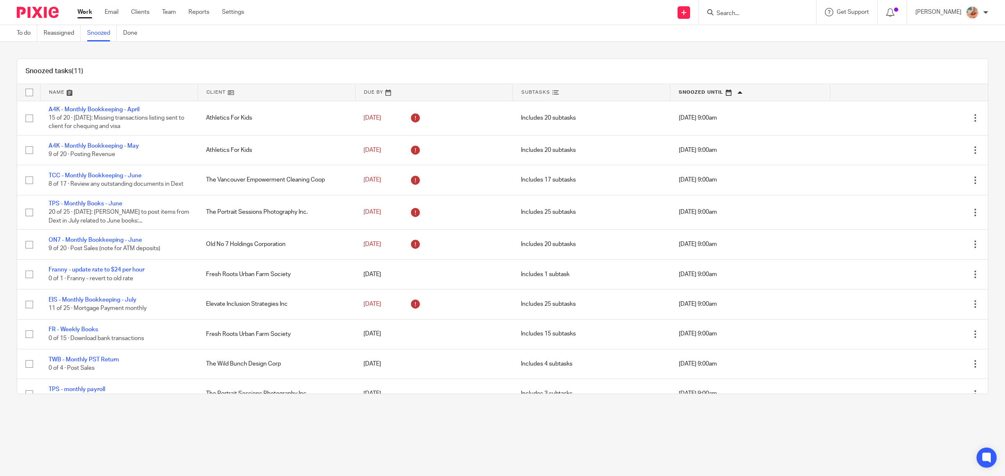
click at [700, 93] on link at bounding box center [749, 92] width 159 height 17
click at [721, 92] on link at bounding box center [749, 92] width 159 height 17
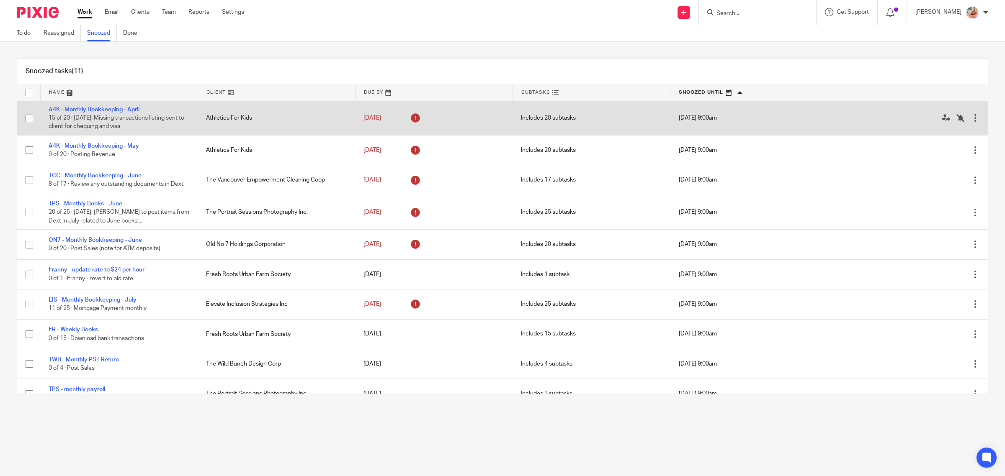
click at [971, 118] on div at bounding box center [975, 118] width 8 height 8
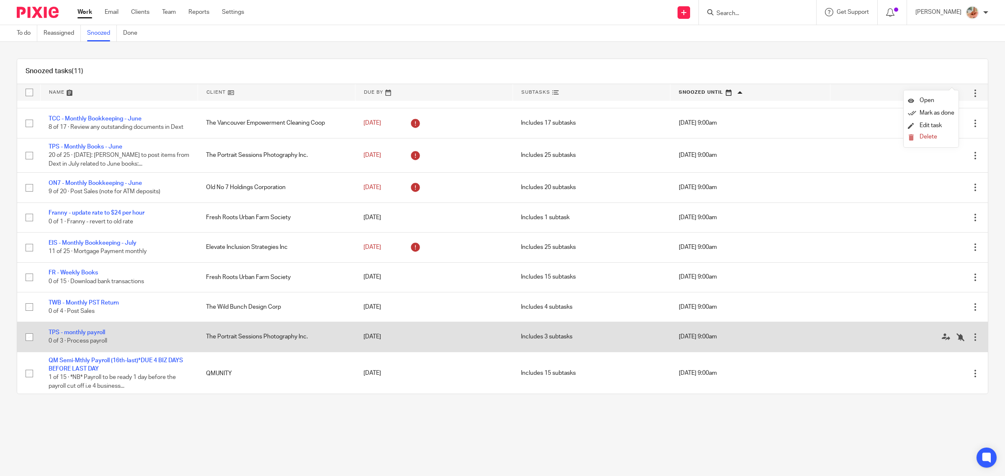
scroll to position [58, 0]
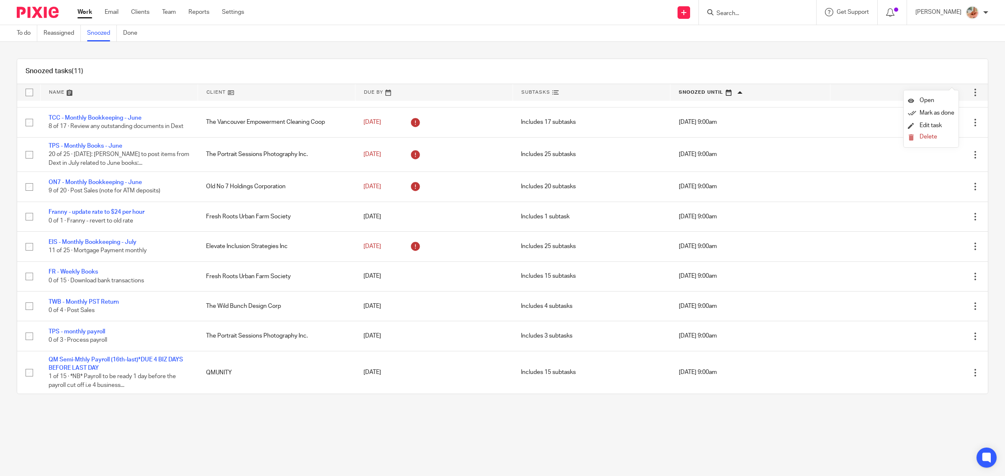
click at [90, 11] on link "Work" at bounding box center [84, 12] width 15 height 8
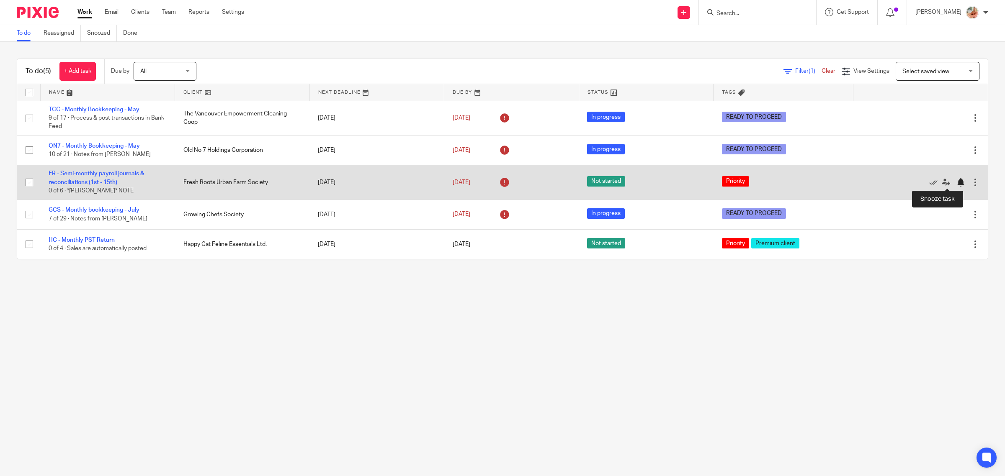
click at [956, 184] on div at bounding box center [960, 182] width 8 height 8
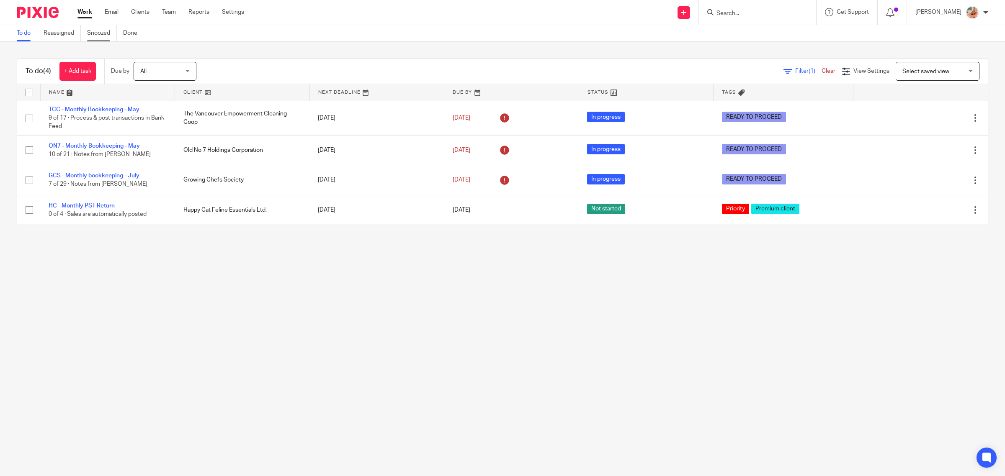
click at [96, 27] on link "Snoozed" at bounding box center [102, 33] width 30 height 16
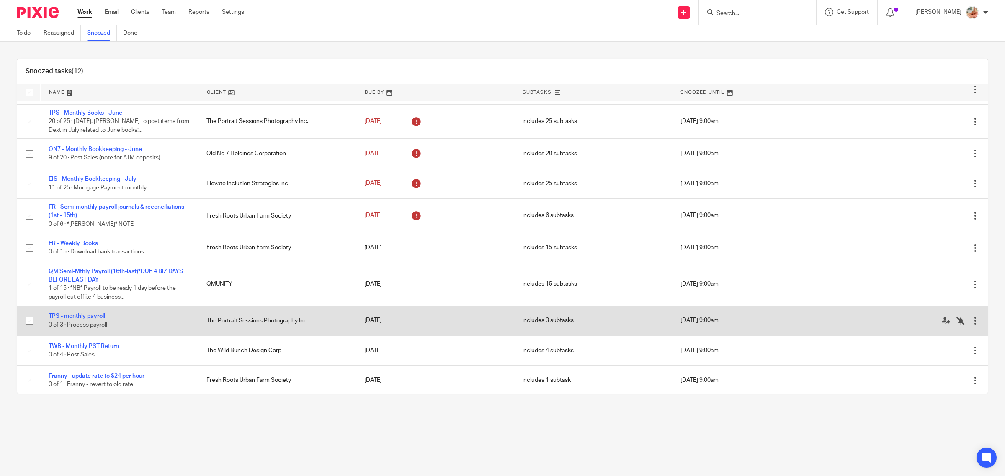
scroll to position [93, 0]
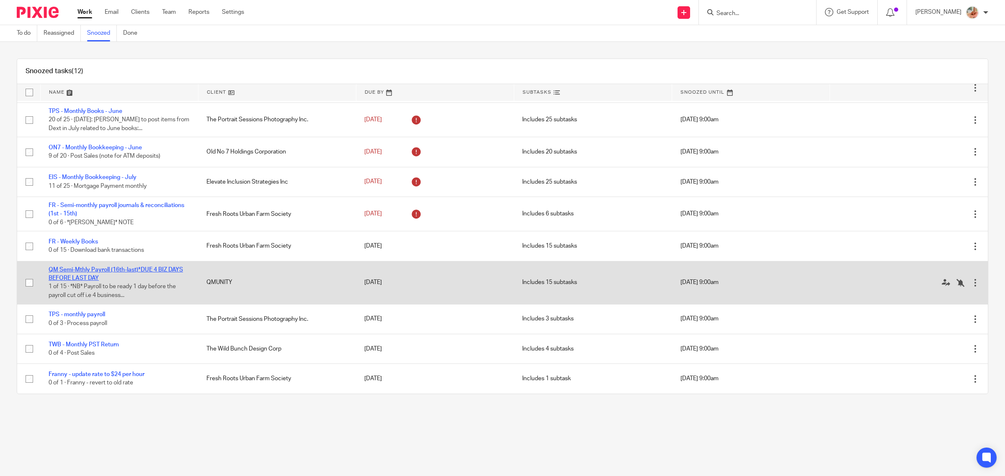
click at [80, 275] on link "QM Semi-Mthly Payroll (16th-last)*DUE 4 BIZ DAYS BEFORE LAST DAY" at bounding box center [116, 274] width 134 height 14
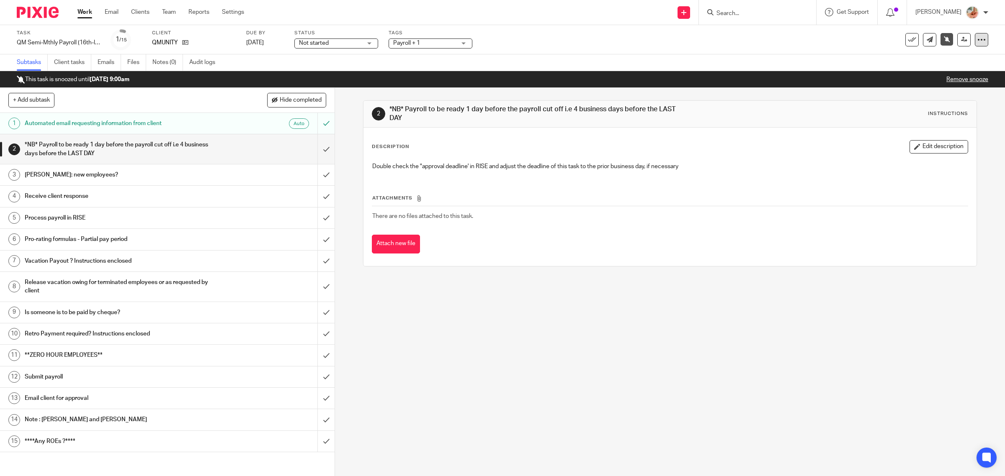
click at [977, 42] on icon at bounding box center [981, 40] width 8 height 8
click at [943, 72] on link "Advanced task editor" at bounding box center [947, 73] width 55 height 6
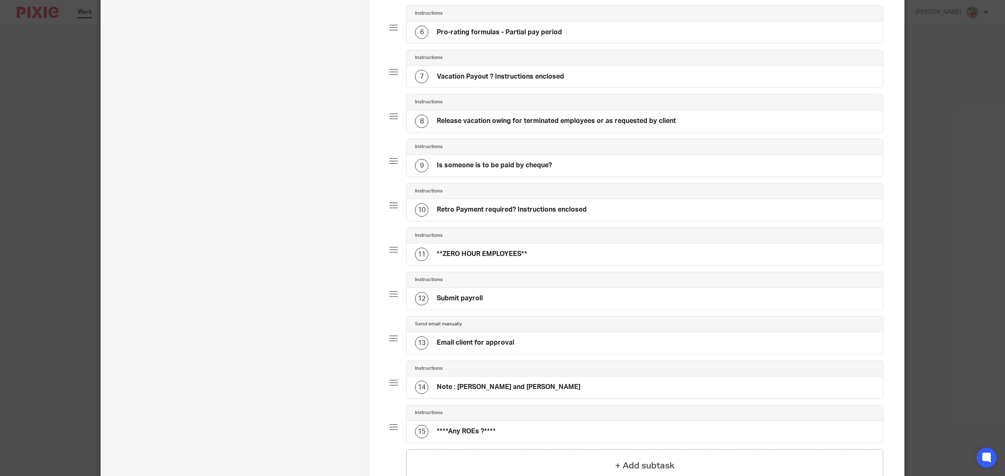
scroll to position [419, 0]
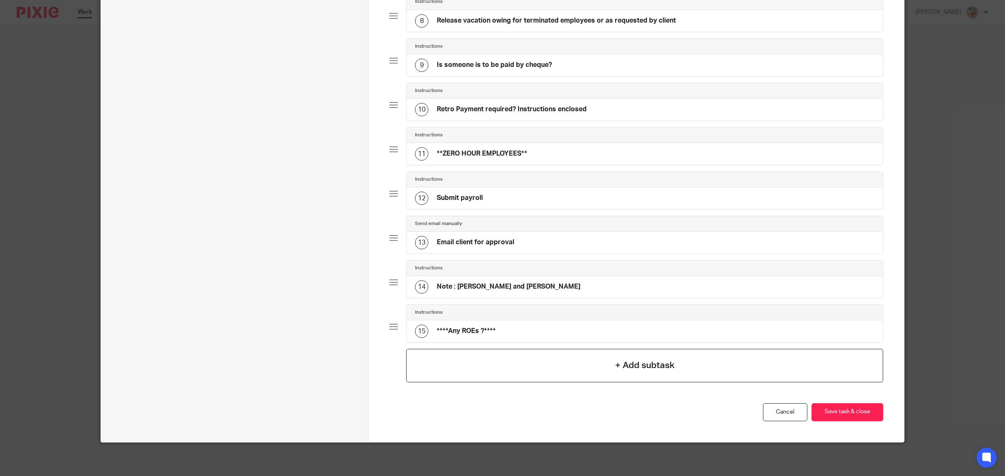
click at [627, 350] on div "+ Add subtask" at bounding box center [644, 365] width 477 height 33
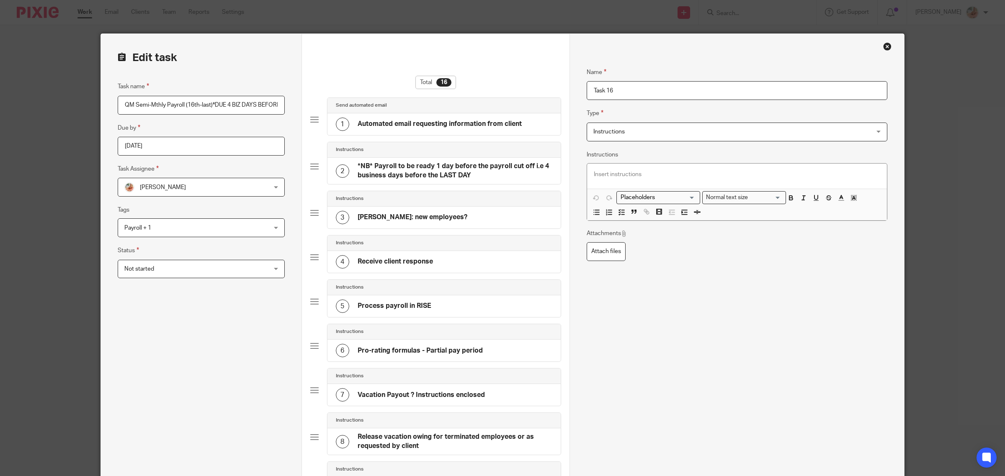
drag, startPoint x: 614, startPoint y: 90, endPoint x: 556, endPoint y: 87, distance: 58.3
click at [556, 87] on form "Edit task Task name QM Semi-Mthly Payroll (16th-last)*DUE 4 BIZ DAYS BEFORE LAS…" at bounding box center [502, 485] width 803 height 903
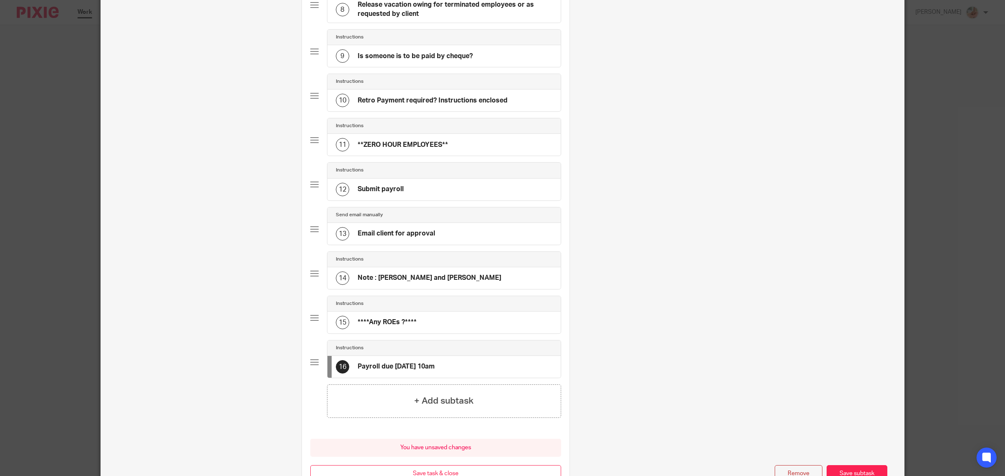
scroll to position [499, 0]
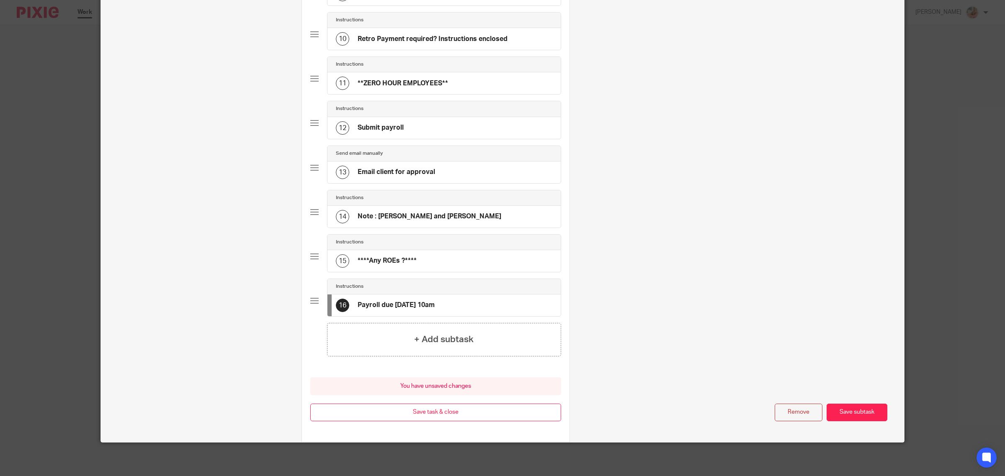
type input "Payroll due Tuesday Aug 26th at 10am"
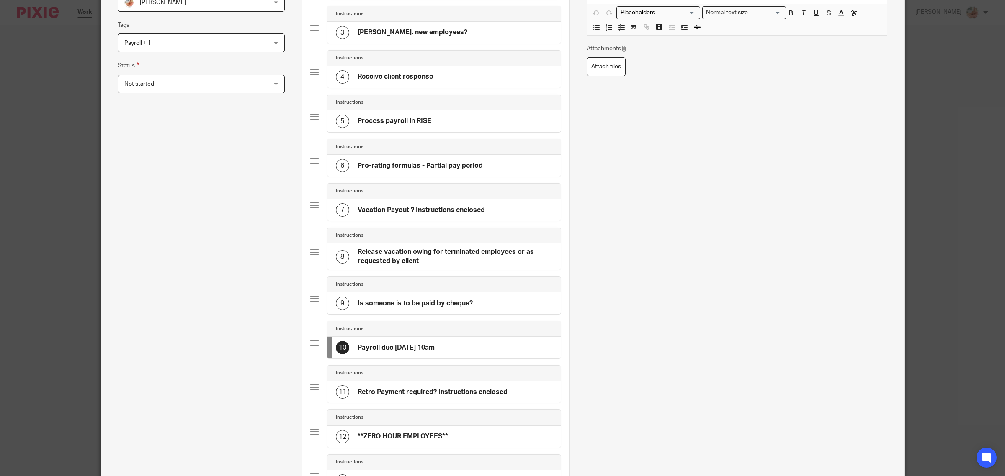
scroll to position [133, 0]
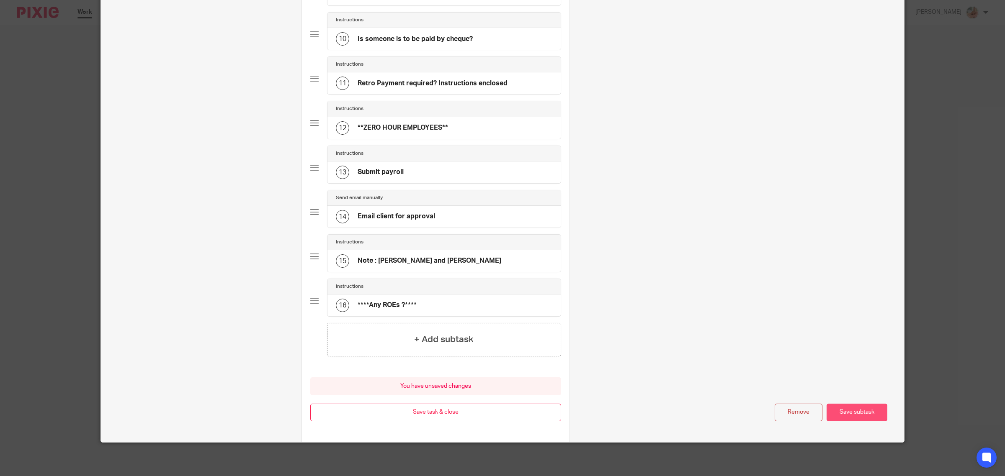
click at [832, 413] on button "Save subtask" at bounding box center [856, 413] width 61 height 18
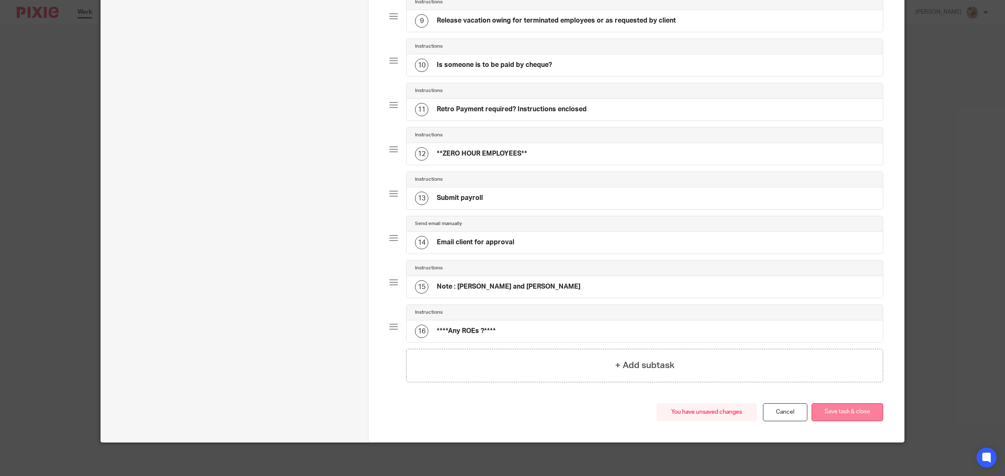
scroll to position [463, 0]
click at [842, 417] on button "Save task & close" at bounding box center [847, 413] width 72 height 18
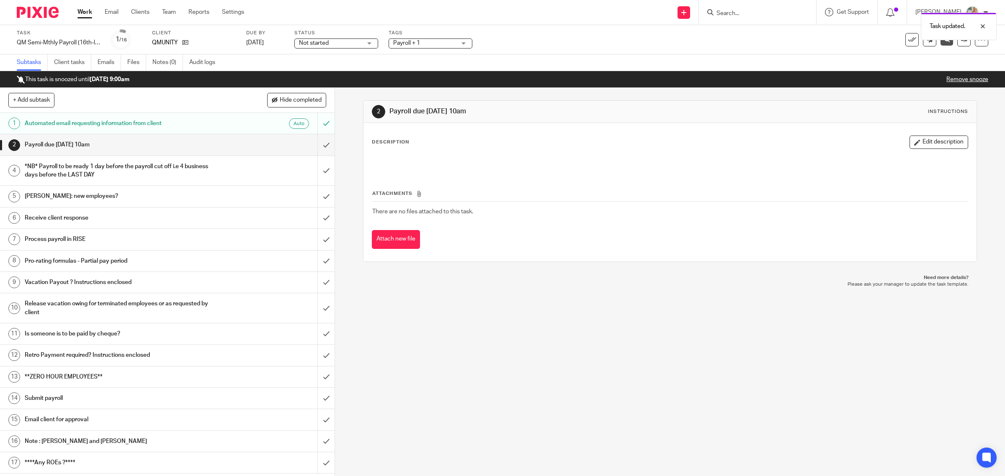
click at [87, 11] on link "Work" at bounding box center [84, 12] width 15 height 8
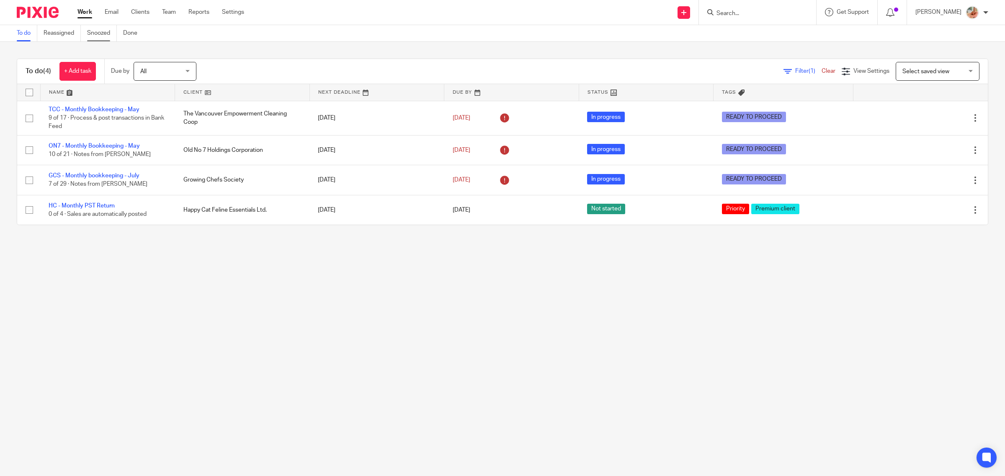
click at [103, 38] on link "Snoozed" at bounding box center [102, 33] width 30 height 16
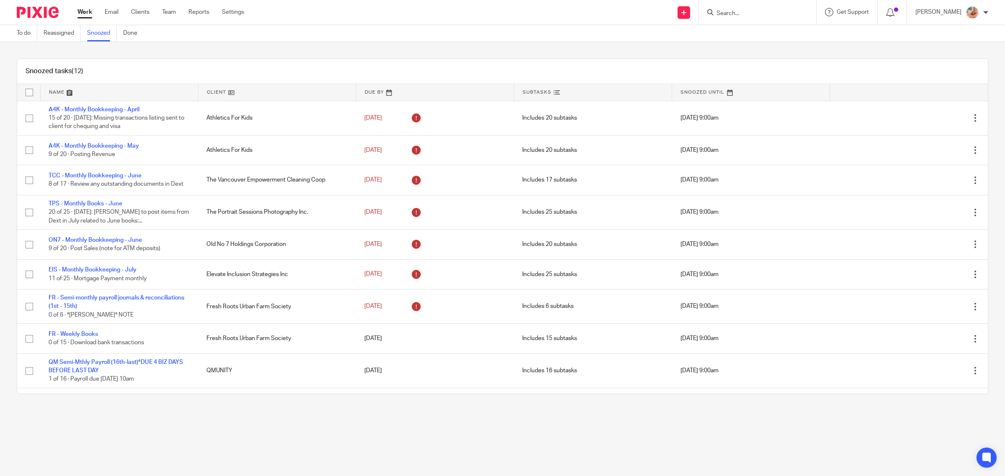
click at [80, 15] on link "Work" at bounding box center [84, 12] width 15 height 8
